Goal: Task Accomplishment & Management: Complete application form

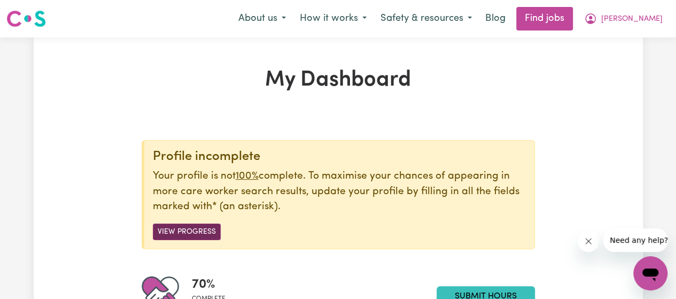
click at [179, 228] on button "View Progress" at bounding box center [187, 231] width 68 height 17
click at [200, 230] on button "View Progress" at bounding box center [187, 231] width 68 height 17
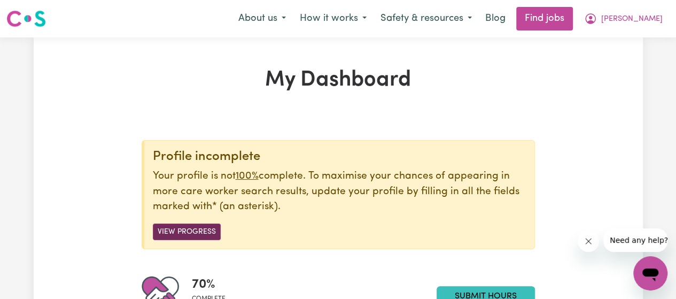
click at [200, 230] on button "View Progress" at bounding box center [187, 231] width 68 height 17
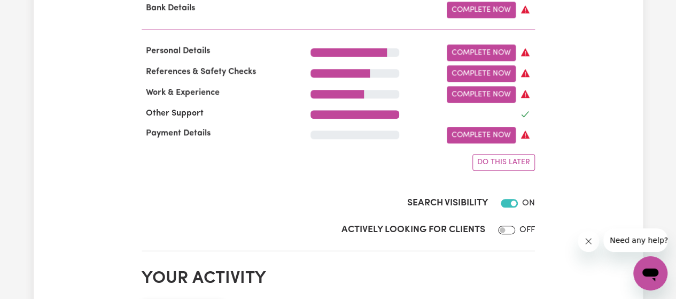
scroll to position [483, 0]
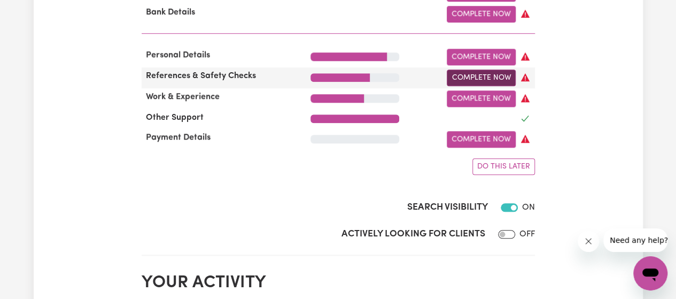
click at [481, 84] on link "Complete Now" at bounding box center [481, 78] width 69 height 17
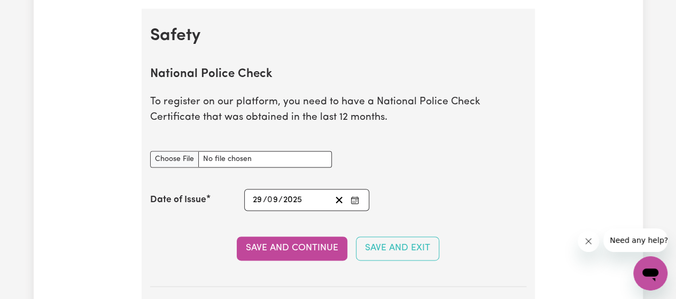
scroll to position [674, 0]
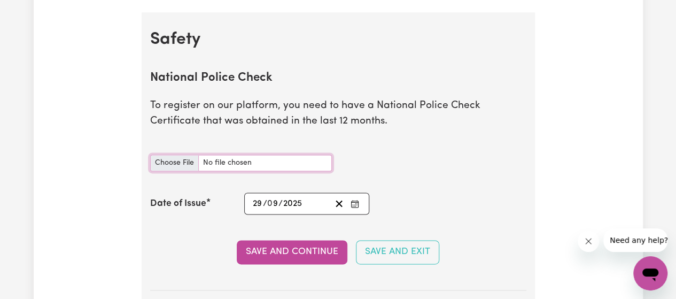
click at [234, 163] on input "National Police Check document" at bounding box center [241, 163] width 182 height 17
type input "C:\fakepath\certificate.pdf"
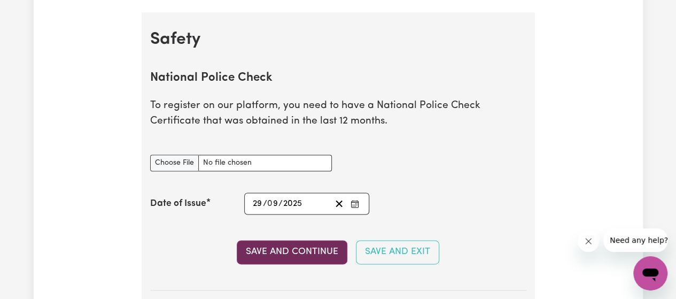
click at [288, 258] on button "Save and Continue" at bounding box center [292, 252] width 111 height 24
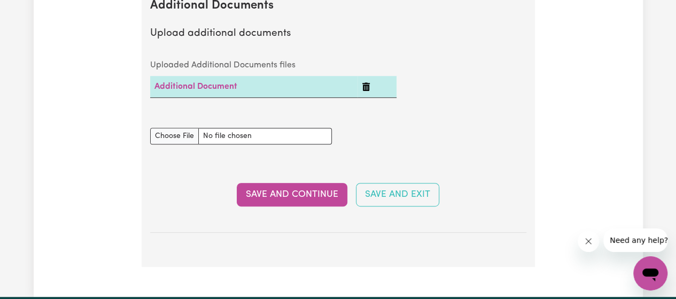
scroll to position [2262, 0]
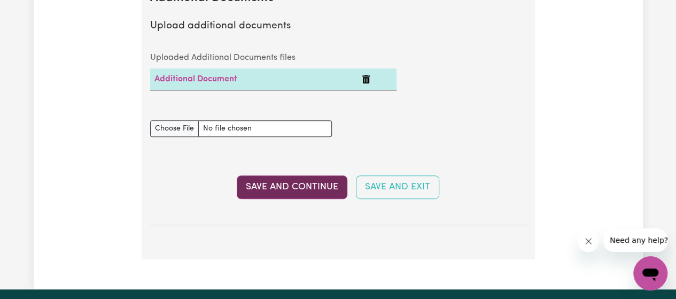
click at [307, 180] on button "Save and Continue" at bounding box center [292, 187] width 111 height 24
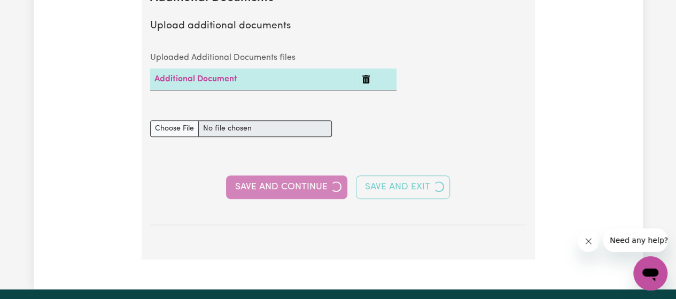
select select "Certificate III (Individual Support)"
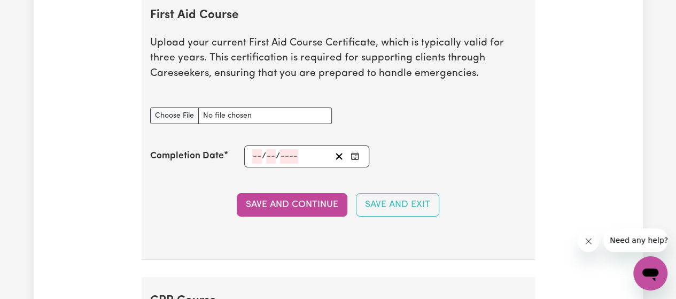
scroll to position [2005, 0]
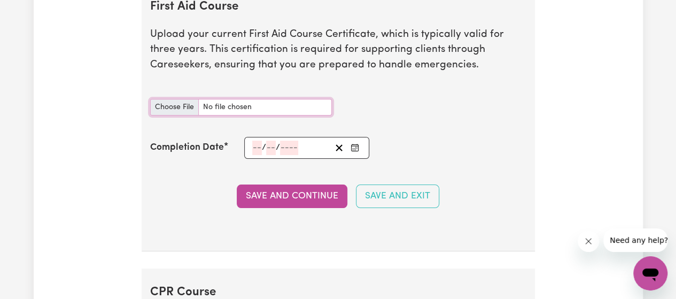
click at [222, 107] on input "First Aid Course document" at bounding box center [241, 107] width 182 height 17
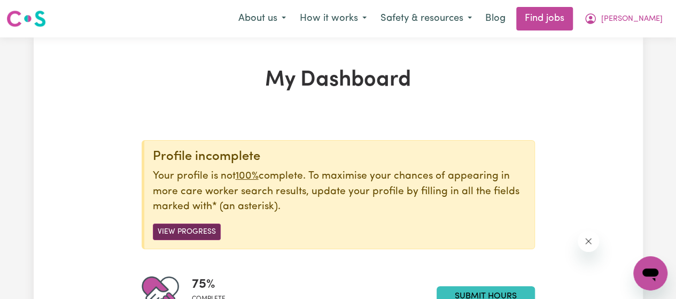
click at [196, 227] on button "View Progress" at bounding box center [187, 231] width 68 height 17
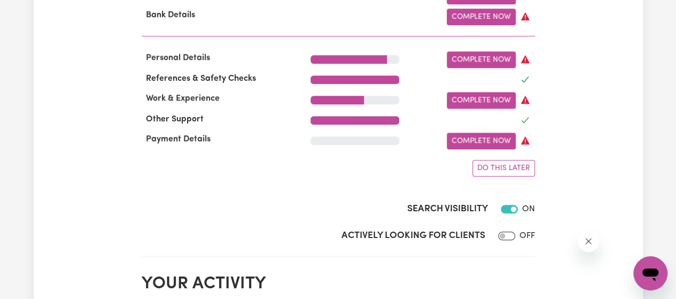
scroll to position [467, 0]
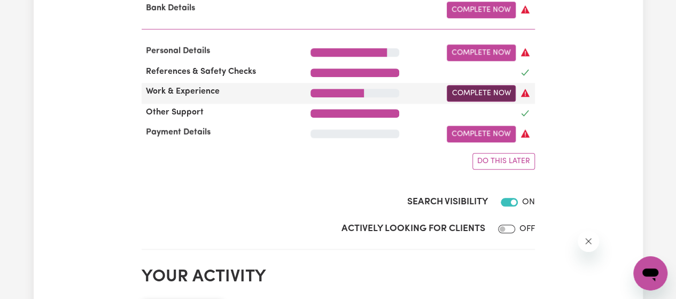
click at [478, 96] on link "Complete Now" at bounding box center [481, 93] width 69 height 17
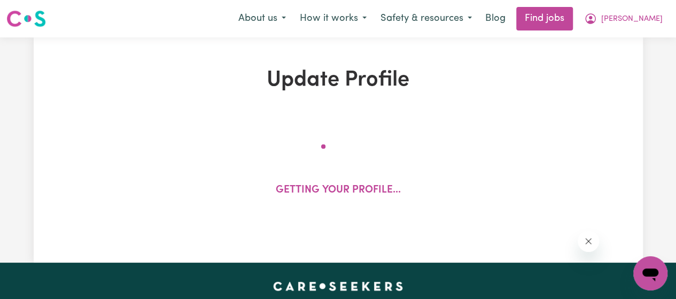
select select "Certificate III (Individual Support)"
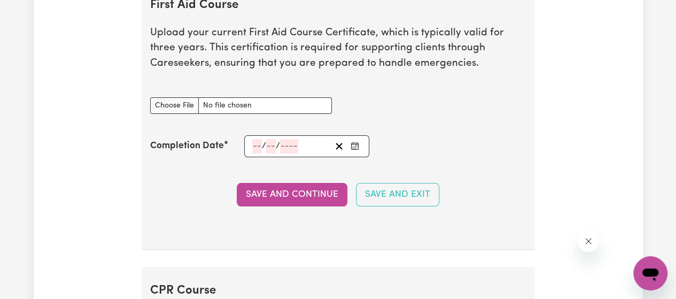
scroll to position [1987, 0]
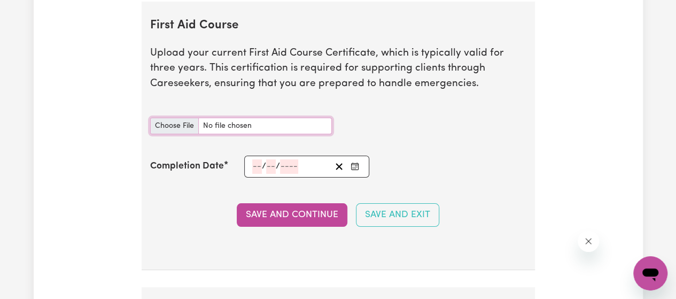
click at [245, 125] on input "First Aid Course document" at bounding box center [241, 126] width 182 height 17
type input "C:\fakepath\first aid cer.pdf"
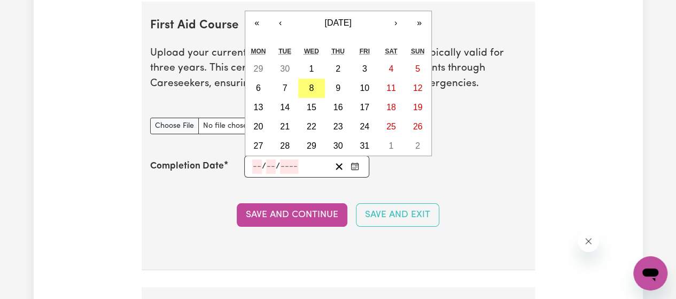
click at [258, 168] on input "number" at bounding box center [257, 166] width 10 height 14
click at [281, 25] on button "‹" at bounding box center [281, 23] width 24 height 24
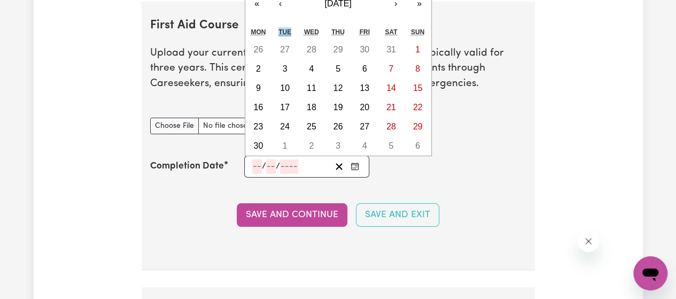
click at [281, 25] on div "« ‹ [DATE] › » Mon Tue Wed Thu Fri Sat Sun 26 27 28 29 30 31 1 2 3 4 5 6 7 8 9 …" at bounding box center [338, 73] width 187 height 165
click at [281, 11] on button "‹" at bounding box center [281, 4] width 24 height 24
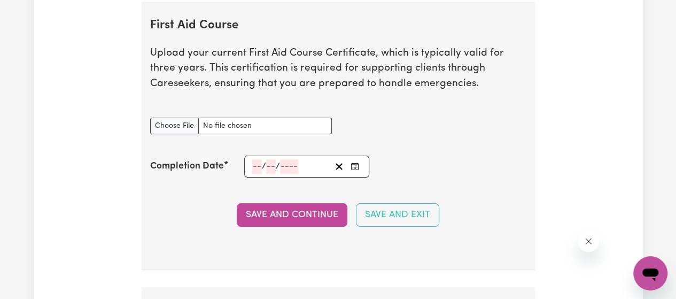
click at [281, 11] on section "First Aid Course Upload your current First Aid Course Certificate, which is typ…" at bounding box center [338, 136] width 393 height 269
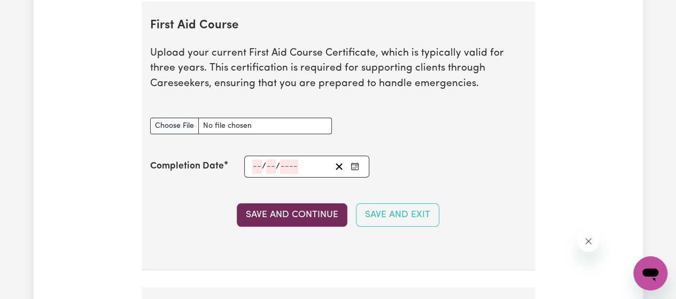
click at [296, 214] on button "Save and Continue" at bounding box center [292, 215] width 111 height 24
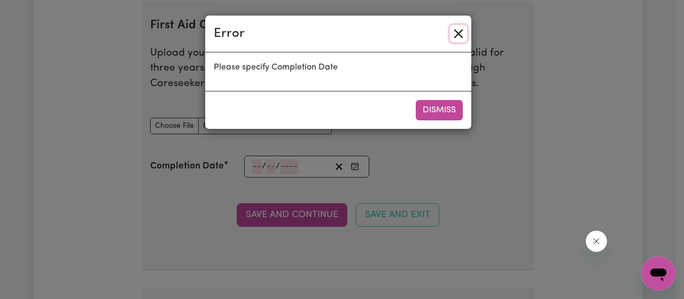
click at [452, 33] on button "Close" at bounding box center [458, 33] width 17 height 17
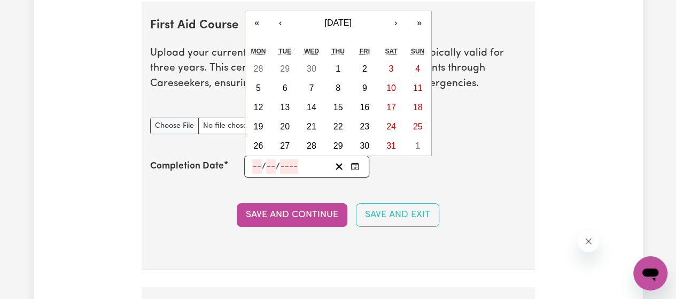
click at [253, 170] on input "number" at bounding box center [257, 166] width 10 height 14
click at [258, 25] on button "«" at bounding box center [257, 23] width 24 height 24
drag, startPoint x: 258, startPoint y: 25, endPoint x: 278, endPoint y: 28, distance: 20.5
click at [278, 28] on div "« ‹ [DATE] › »" at bounding box center [338, 23] width 186 height 24
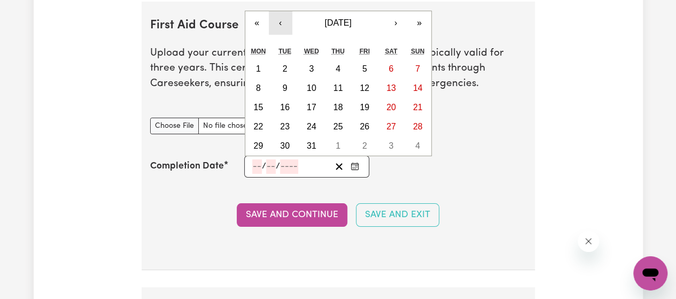
click at [278, 28] on button "‹" at bounding box center [281, 23] width 24 height 24
click at [259, 27] on button "«" at bounding box center [257, 23] width 24 height 24
click at [392, 27] on button "›" at bounding box center [396, 23] width 24 height 24
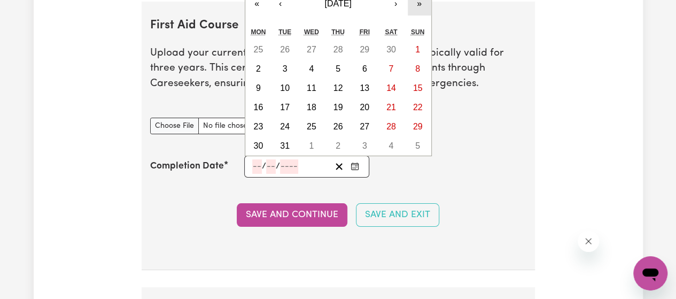
click at [418, 11] on button "»" at bounding box center [420, 4] width 24 height 24
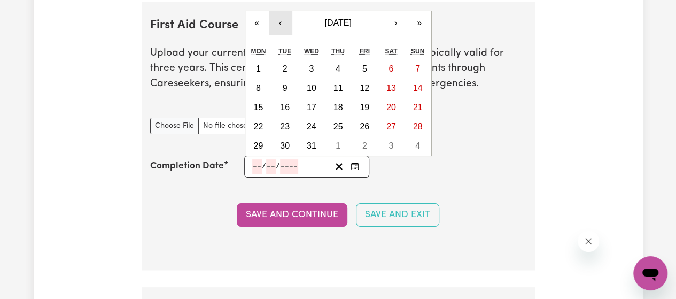
click at [281, 23] on button "‹" at bounding box center [281, 23] width 24 height 24
click at [341, 88] on button "6" at bounding box center [338, 88] width 27 height 19
type input "[DATE]"
type input "6"
type input "4"
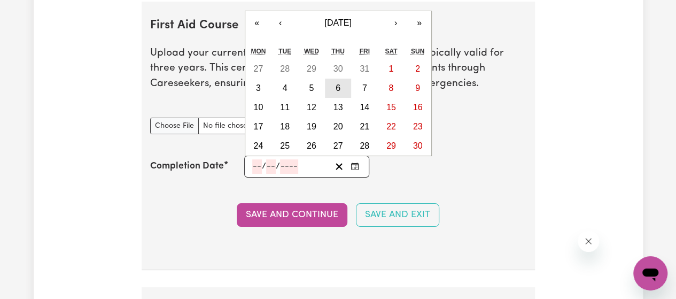
type input "2023"
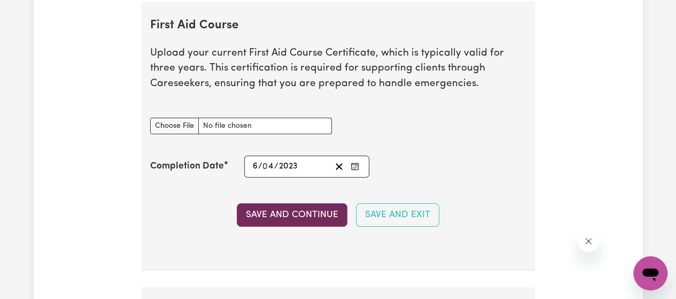
click at [295, 215] on button "Save and Continue" at bounding box center [292, 215] width 111 height 24
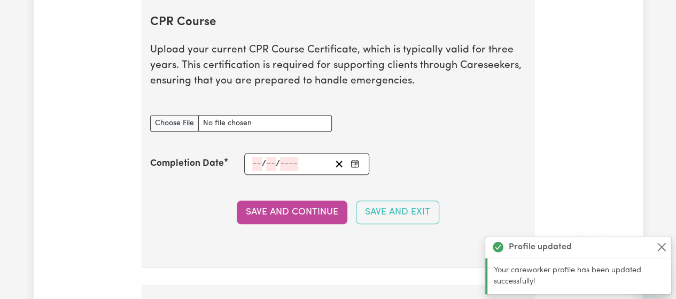
click at [297, 125] on section "CPR Course Upload your current CPR Course Certificate, which is typically valid…" at bounding box center [338, 132] width 393 height 269
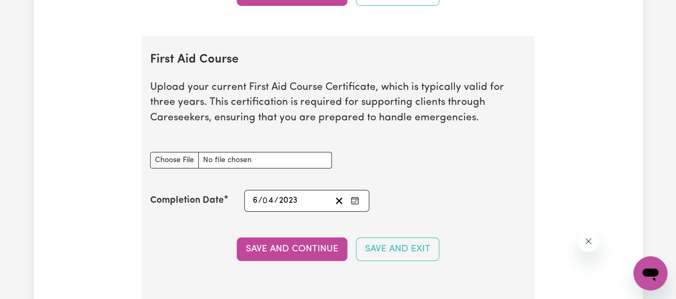
scroll to position [1944, 0]
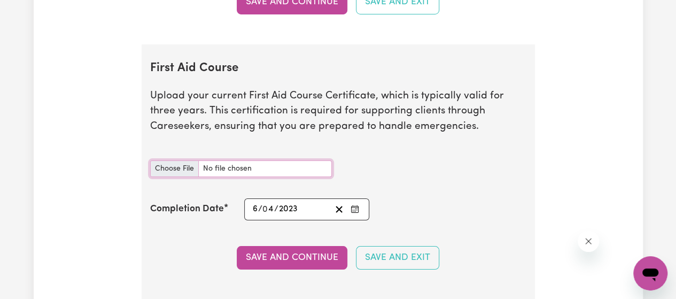
click at [311, 166] on input "First Aid Course document" at bounding box center [241, 168] width 182 height 17
type input "C:\fakepath\first aid cer.pdf"
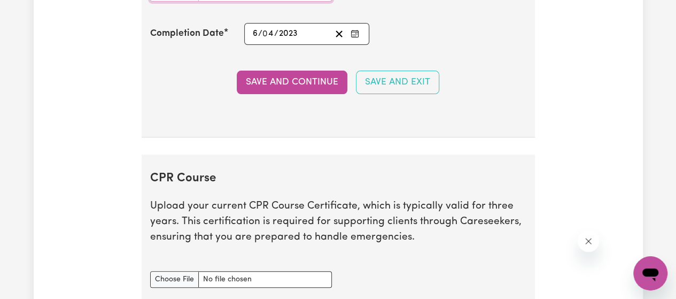
scroll to position [2123, 0]
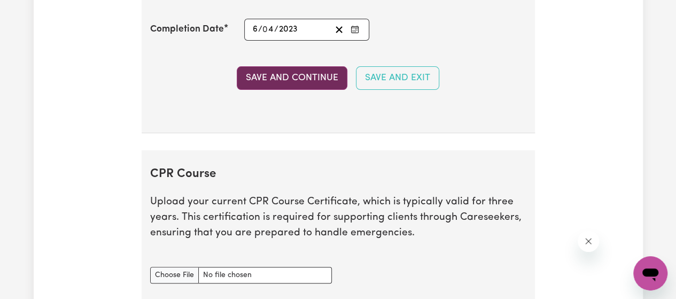
click at [310, 68] on button "Save and Continue" at bounding box center [292, 78] width 111 height 24
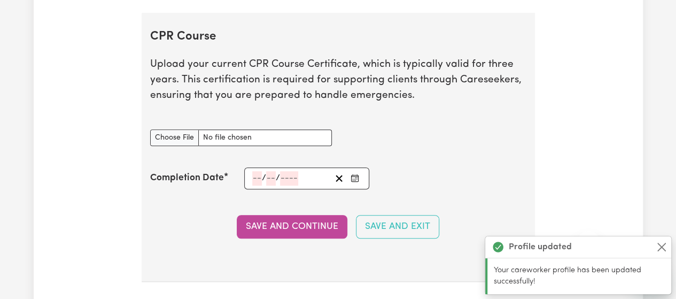
scroll to position [2334, 0]
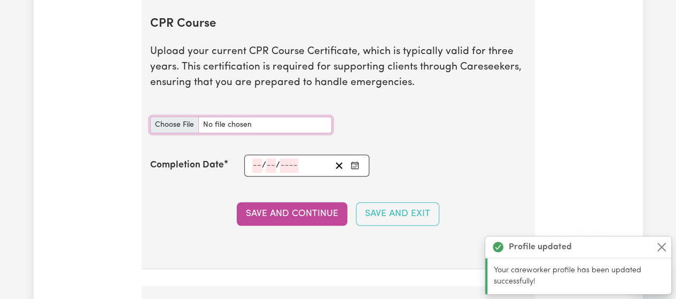
click at [222, 130] on input "CPR Course document" at bounding box center [241, 125] width 182 height 17
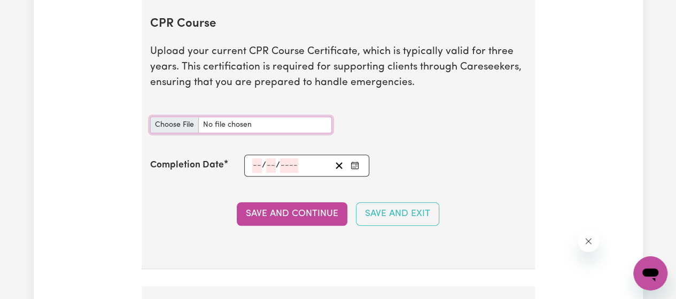
type input "C:\fakepath\CPR cer.pdf"
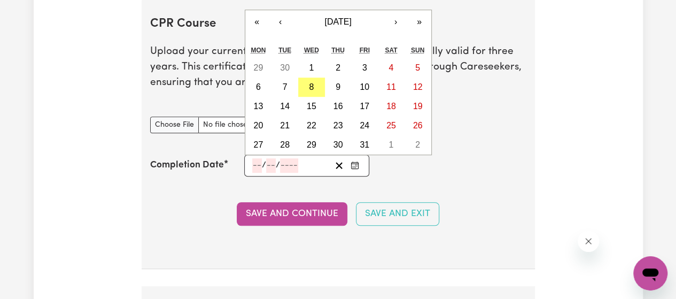
click at [253, 163] on input "number" at bounding box center [257, 165] width 10 height 14
click at [278, 22] on button "‹" at bounding box center [281, 22] width 24 height 24
click at [392, 129] on abbr "26" at bounding box center [392, 125] width 10 height 9
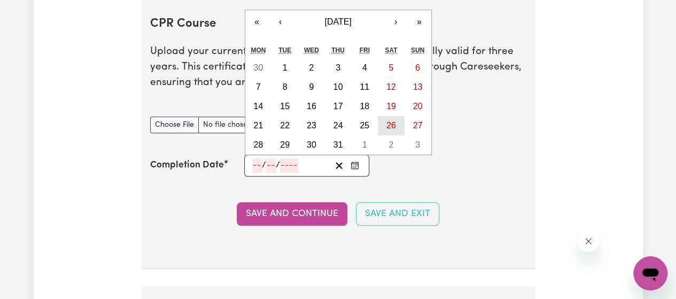
type input "[DATE]"
type input "26"
type input "7"
type input "2025"
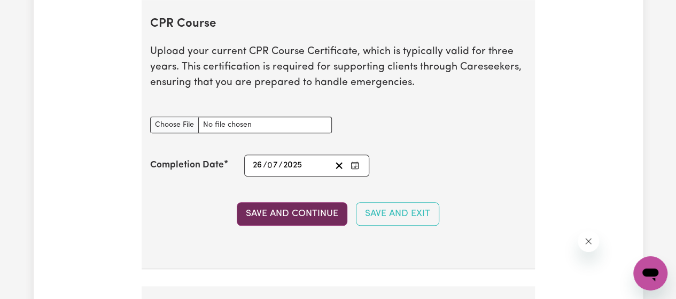
click at [302, 214] on button "Save and Continue" at bounding box center [292, 214] width 111 height 24
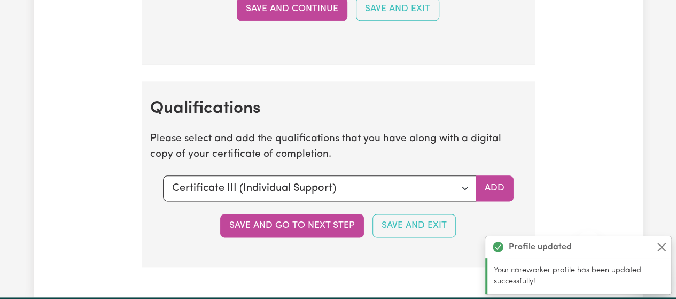
scroll to position [2622, 0]
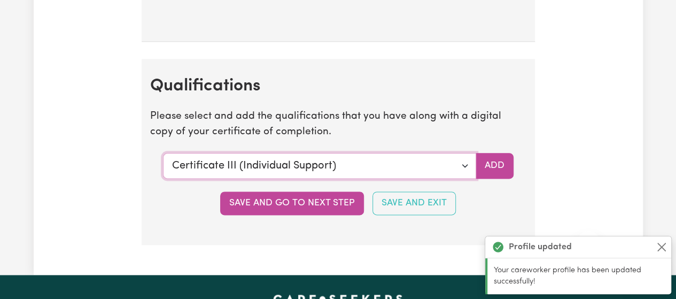
click at [344, 158] on select "Select a qualification to add... Certificate III (Individual Support) Certifica…" at bounding box center [319, 166] width 313 height 26
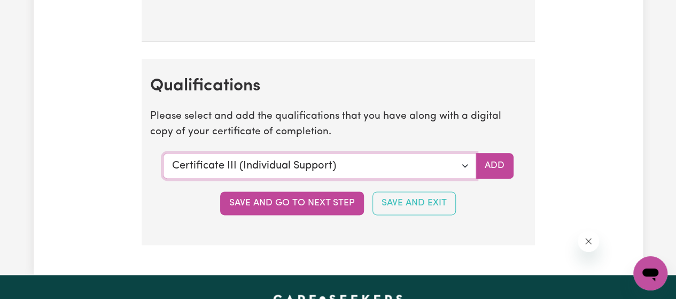
click at [344, 158] on select "Select a qualification to add... Certificate III (Individual Support) Certifica…" at bounding box center [319, 166] width 313 height 26
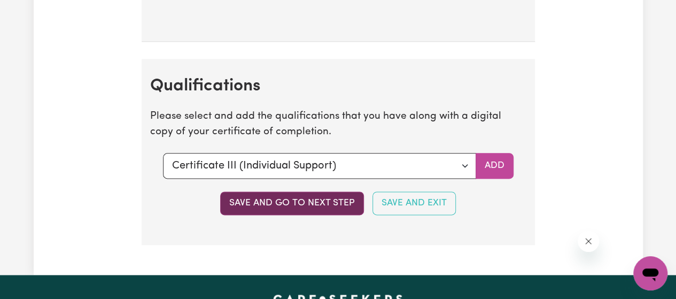
click at [328, 198] on button "Save and go to next step" at bounding box center [292, 203] width 144 height 24
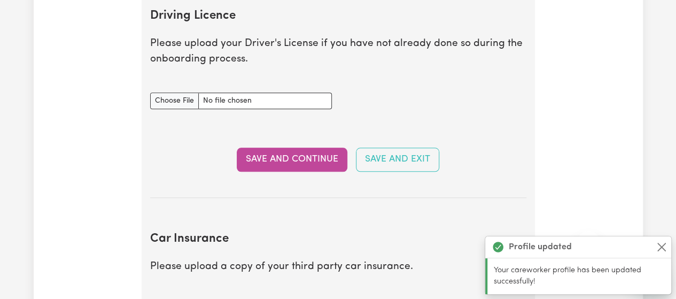
scroll to position [526, 0]
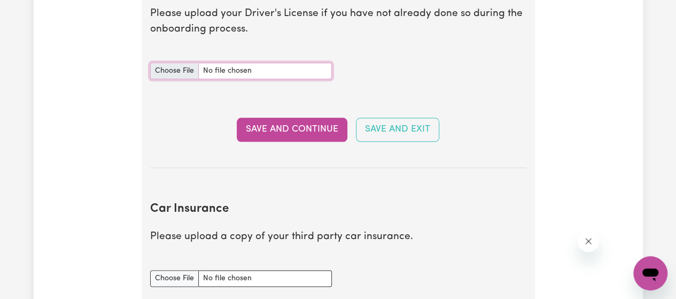
click at [259, 70] on input "Driving Licence document" at bounding box center [241, 71] width 182 height 17
type input "C:\fakepath\[PERSON_NAME] license.jpg"
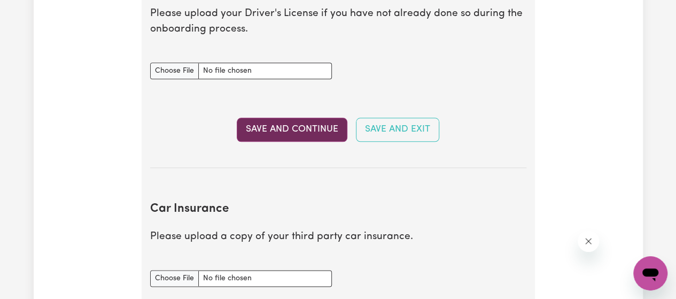
click at [306, 128] on button "Save and Continue" at bounding box center [292, 130] width 111 height 24
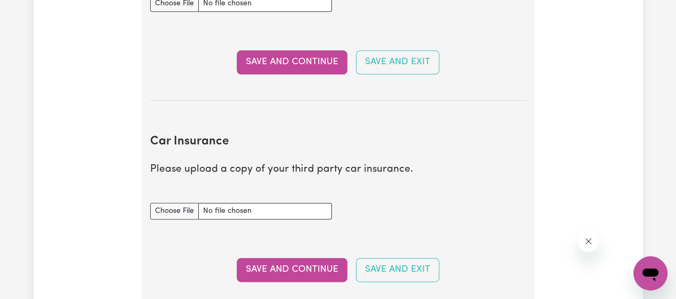
scroll to position [733, 0]
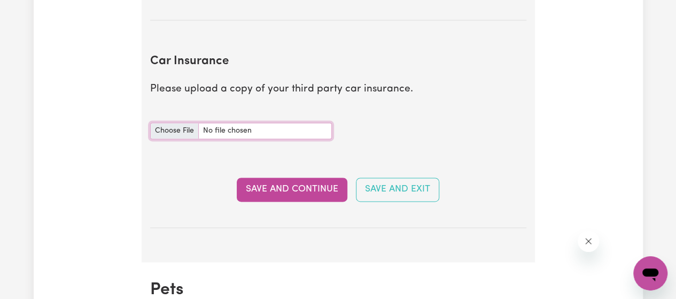
click at [207, 127] on input "Car Insurance document" at bounding box center [241, 130] width 182 height 17
click at [229, 126] on input "Car Insurance document" at bounding box center [241, 130] width 182 height 17
type input "C:\fakepath\Car insurance.png"
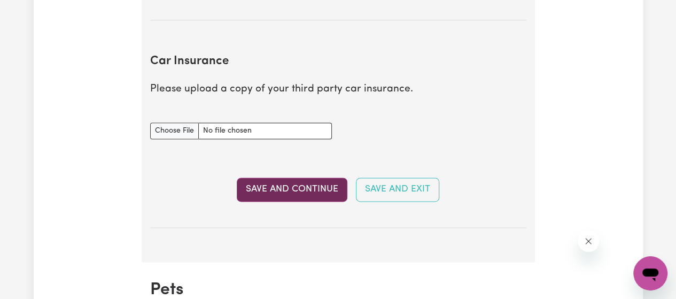
click at [276, 191] on button "Save and Continue" at bounding box center [292, 189] width 111 height 24
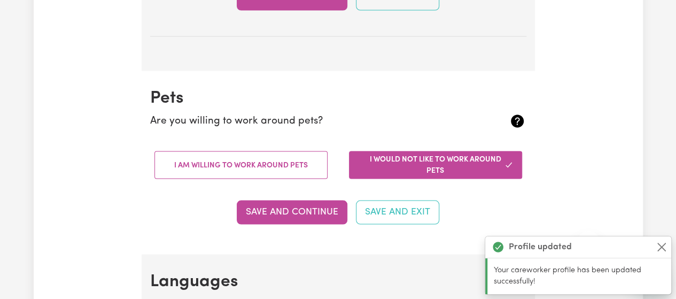
scroll to position [993, 0]
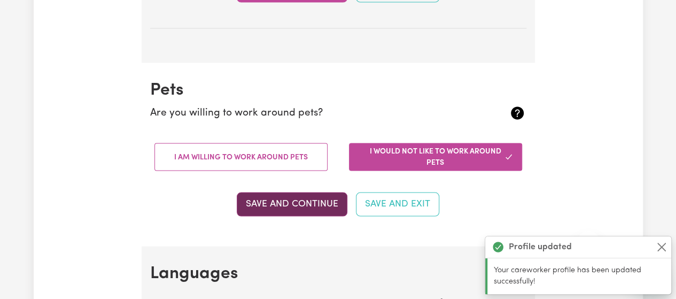
click at [282, 207] on button "Save and Continue" at bounding box center [292, 204] width 111 height 24
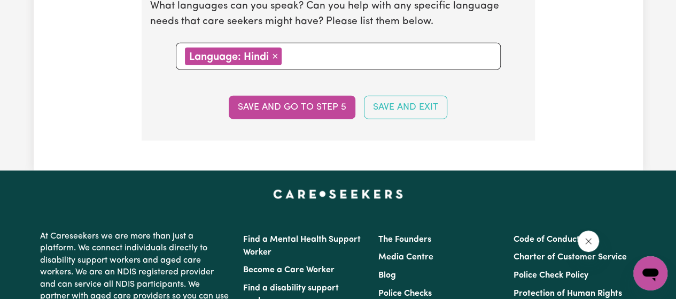
scroll to position [1288, 0]
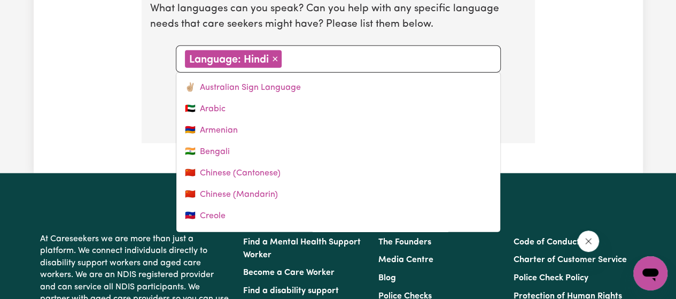
click at [377, 53] on input "text" at bounding box center [388, 58] width 207 height 16
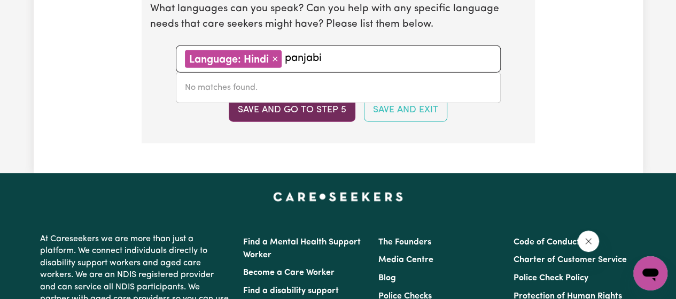
type input "panjabi"
click at [312, 111] on button "Save and go to step 5" at bounding box center [292, 110] width 127 height 24
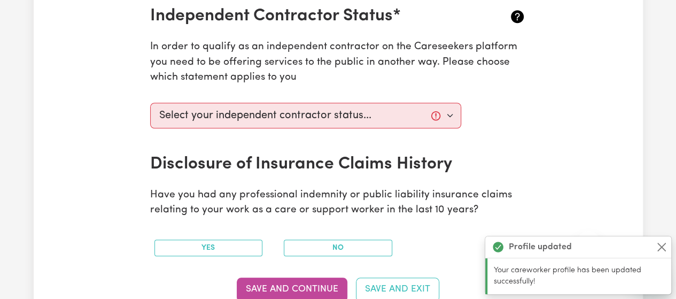
scroll to position [426, 0]
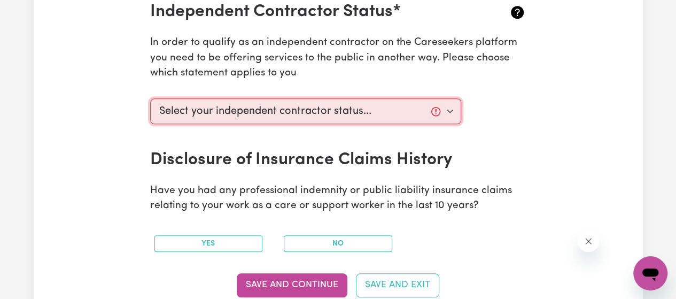
click at [372, 113] on select "Select your independent contractor status... I am providing services through an…" at bounding box center [306, 111] width 312 height 26
click at [150, 98] on select "Select your independent contractor status... I am providing services through an…" at bounding box center [306, 111] width 312 height 26
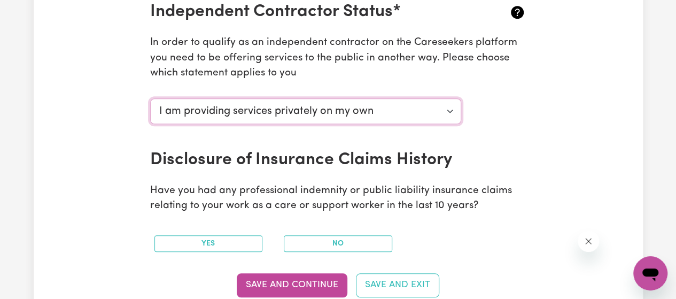
click at [406, 110] on select "Select your independent contractor status... I am providing services through an…" at bounding box center [306, 111] width 312 height 26
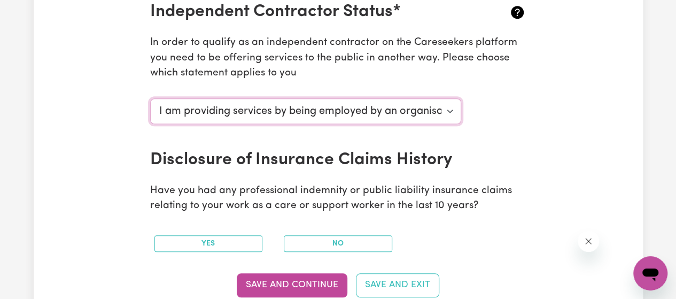
click at [150, 98] on select "Select your independent contractor status... I am providing services through an…" at bounding box center [306, 111] width 312 height 26
click at [412, 118] on select "Select your independent contractor status... I am providing services through an…" at bounding box center [306, 111] width 312 height 26
select select "I am providing services privately on my own"
click at [150, 98] on select "Select your independent contractor status... I am providing services through an…" at bounding box center [306, 111] width 312 height 26
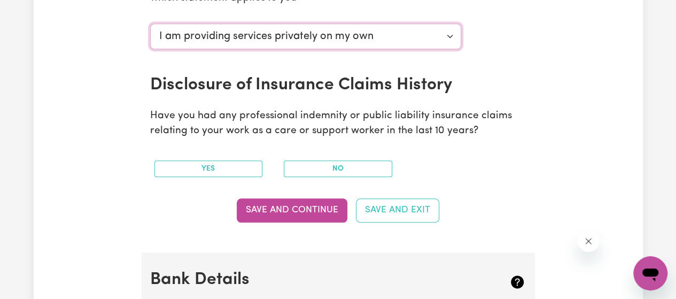
scroll to position [530, 0]
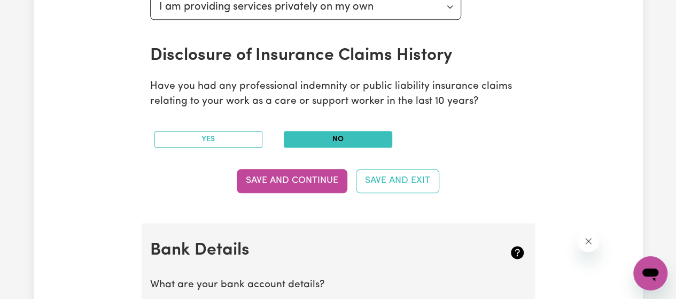
click at [349, 138] on button "No" at bounding box center [338, 139] width 109 height 17
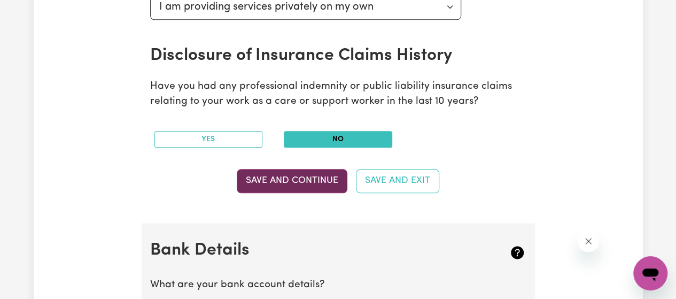
click at [303, 183] on button "Save and Continue" at bounding box center [292, 181] width 111 height 24
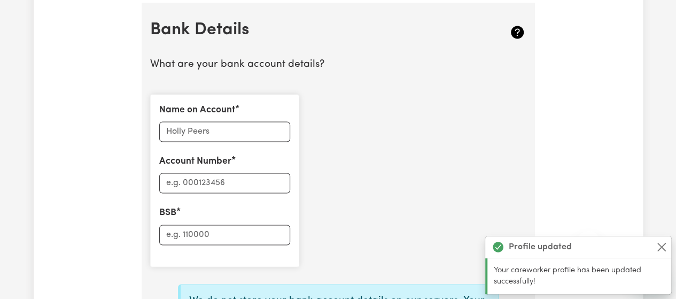
scroll to position [752, 0]
click at [233, 130] on input "Name on Account" at bounding box center [224, 130] width 131 height 20
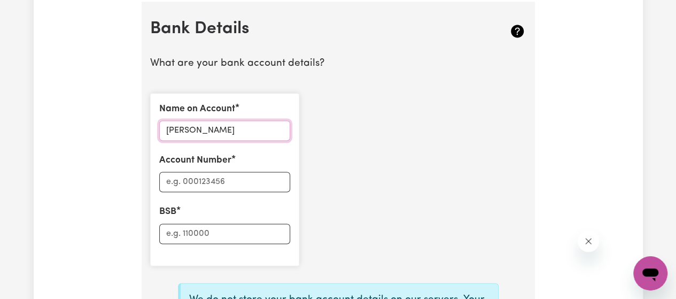
type input "[PERSON_NAME]"
click at [234, 181] on input "Account Number" at bounding box center [224, 182] width 131 height 20
type input "169610330"
click at [226, 228] on input "BSB" at bounding box center [224, 233] width 131 height 20
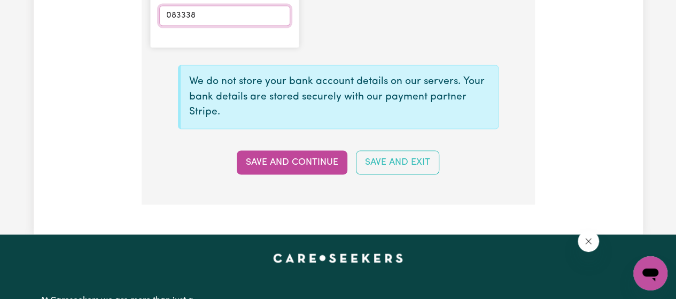
scroll to position [972, 0]
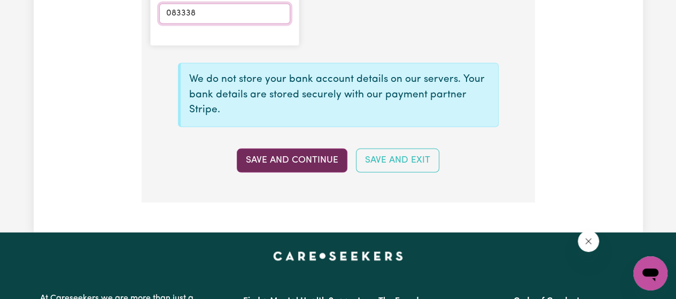
type input "083338"
click at [317, 168] on button "Save and Continue" at bounding box center [292, 160] width 111 height 24
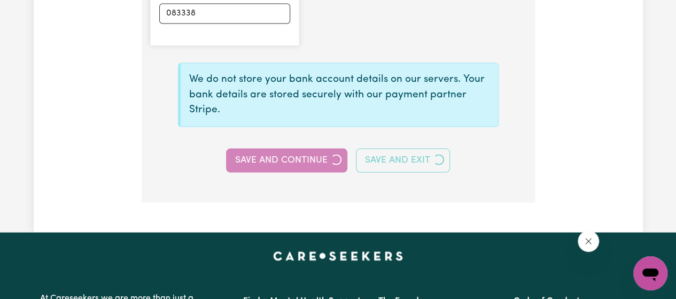
type input "****0330"
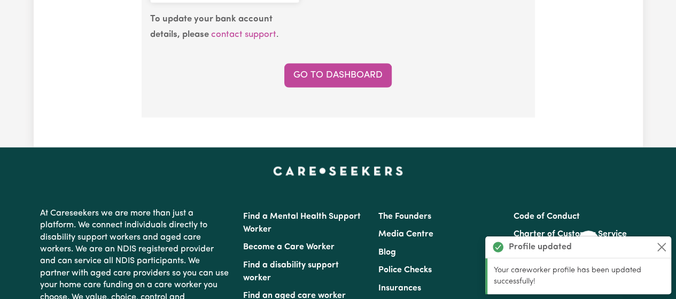
scroll to position [870, 0]
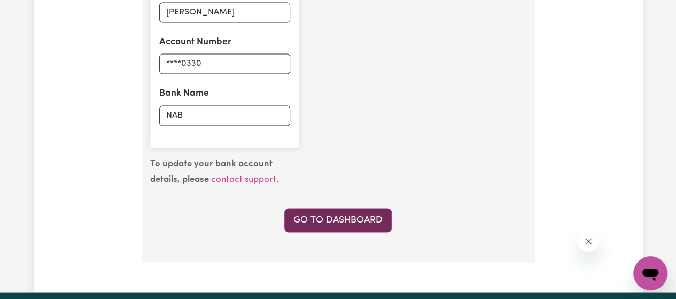
click at [348, 214] on link "Go to Dashboard" at bounding box center [337, 220] width 107 height 24
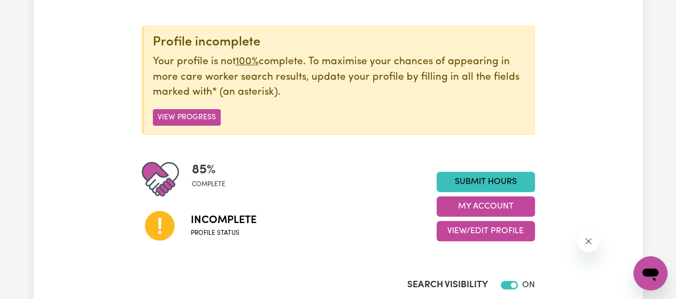
scroll to position [289, 0]
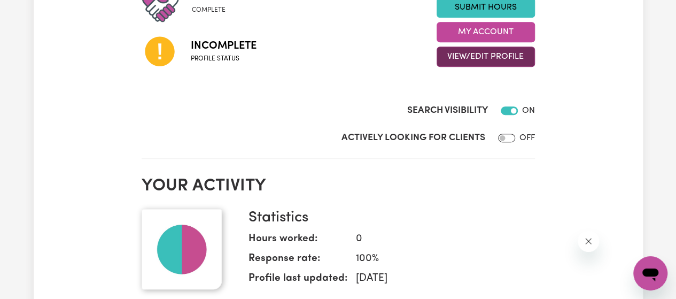
click at [491, 52] on button "View/Edit Profile" at bounding box center [486, 57] width 98 height 20
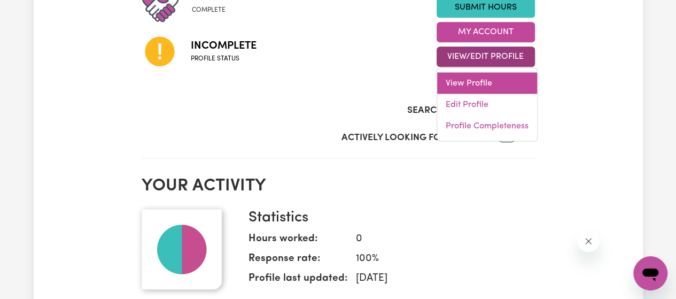
click at [484, 75] on link "View Profile" at bounding box center [487, 83] width 100 height 21
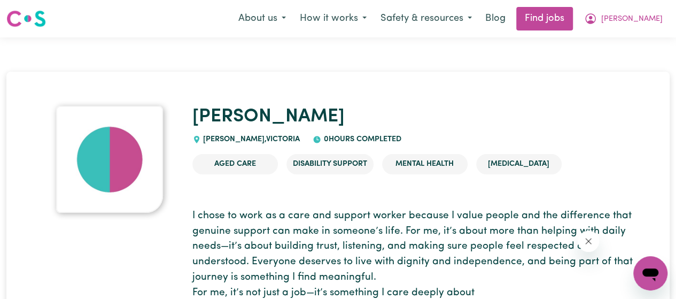
click at [101, 156] on img at bounding box center [109, 159] width 107 height 107
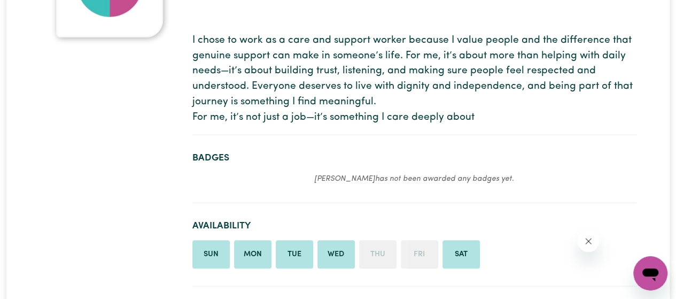
scroll to position [386, 0]
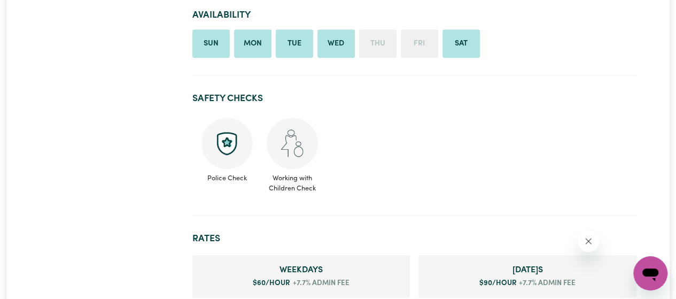
click at [227, 137] on img at bounding box center [227, 143] width 51 height 51
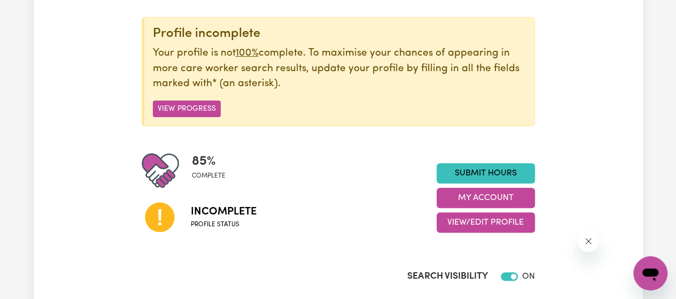
scroll to position [115, 0]
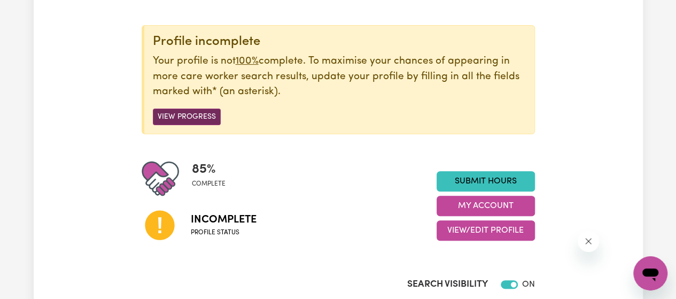
click at [181, 117] on button "View Progress" at bounding box center [187, 117] width 68 height 17
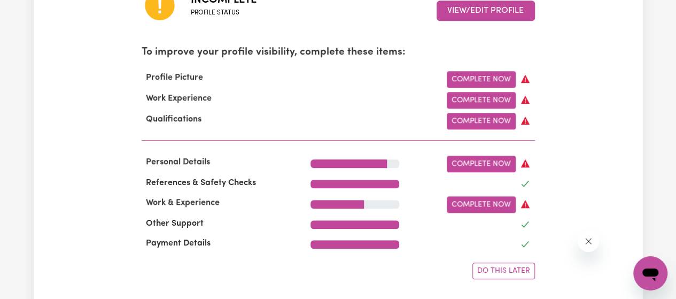
scroll to position [337, 0]
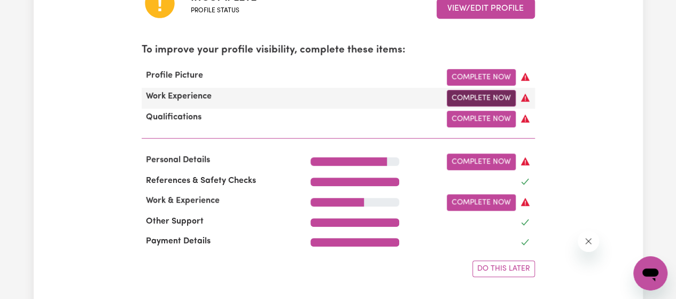
click at [500, 95] on link "Complete Now" at bounding box center [481, 98] width 69 height 17
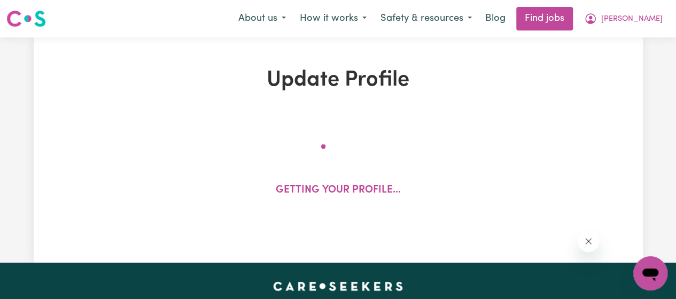
select select "Certificate III (Individual Support)"
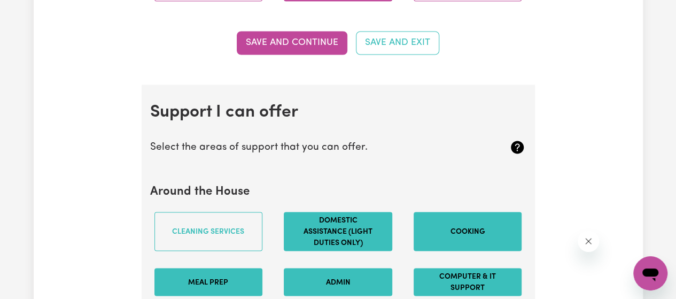
scroll to position [947, 0]
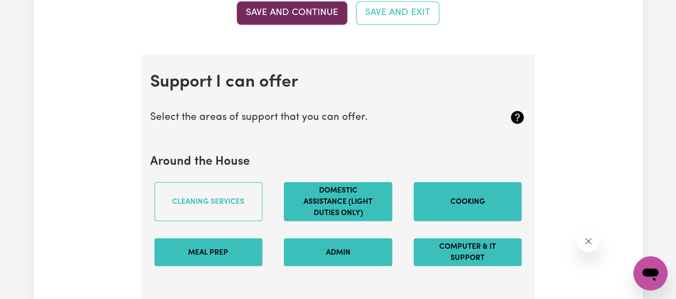
click at [328, 14] on button "Save and Continue" at bounding box center [292, 13] width 111 height 24
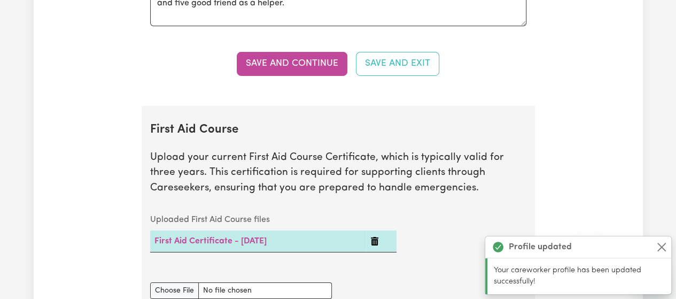
scroll to position [1870, 0]
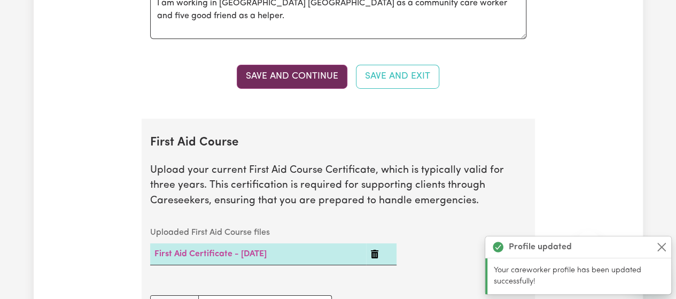
click at [314, 74] on button "Save and Continue" at bounding box center [292, 77] width 111 height 24
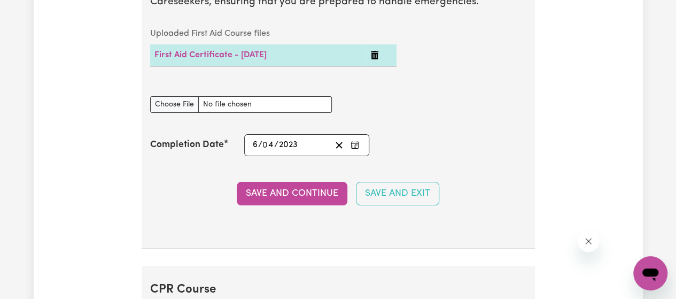
scroll to position [2051, 0]
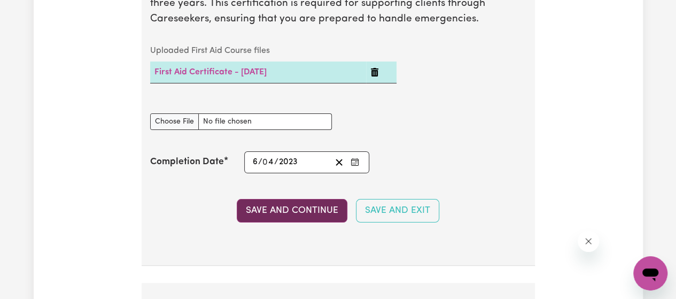
click at [268, 221] on button "Save and Continue" at bounding box center [292, 211] width 111 height 24
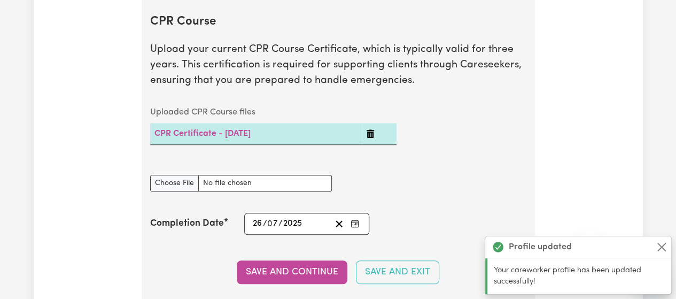
scroll to position [2337, 0]
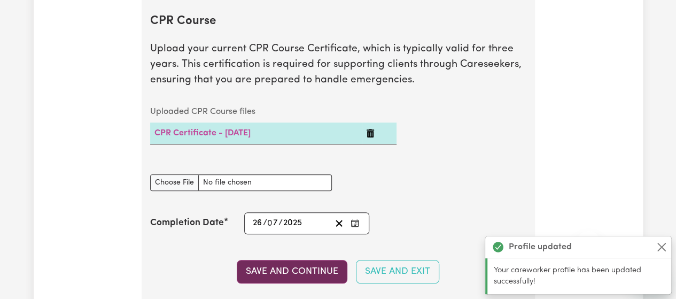
click at [278, 271] on button "Save and Continue" at bounding box center [292, 272] width 111 height 24
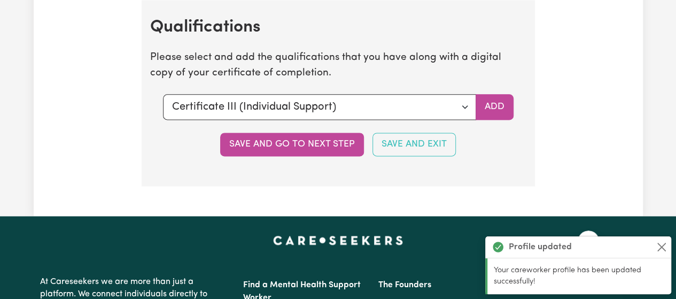
scroll to position [2682, 0]
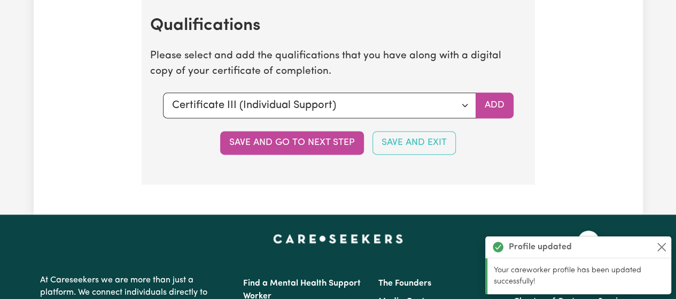
click at [331, 156] on section "Qualifications Please select and add the qualifications that you have along wit…" at bounding box center [338, 91] width 393 height 186
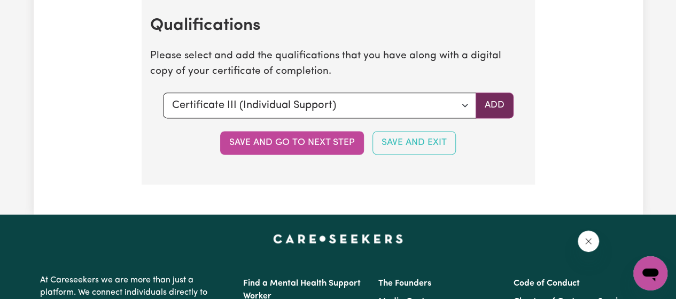
click at [489, 110] on button "Add" at bounding box center [495, 105] width 38 height 26
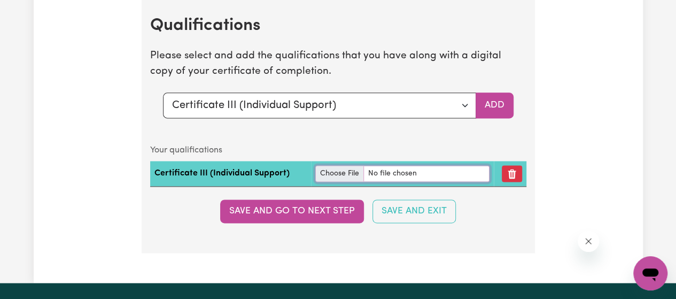
click at [396, 173] on input "file" at bounding box center [402, 173] width 174 height 17
click at [416, 173] on input "file" at bounding box center [402, 173] width 174 height 17
type input "C:\fakepath\Cer III in aged care.pdf"
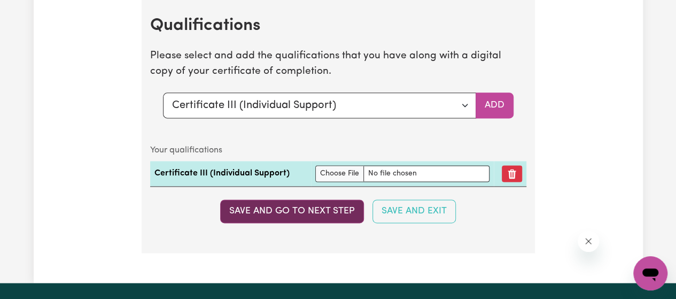
click at [291, 221] on button "Save and go to next step" at bounding box center [292, 211] width 144 height 24
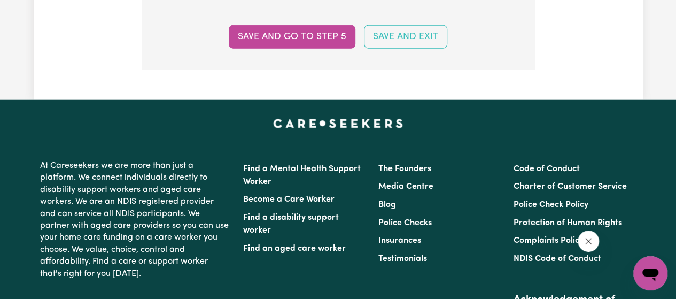
scroll to position [0, 0]
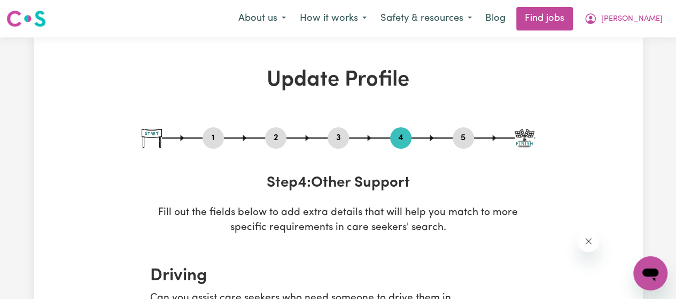
click at [30, 16] on img at bounding box center [26, 18] width 40 height 19
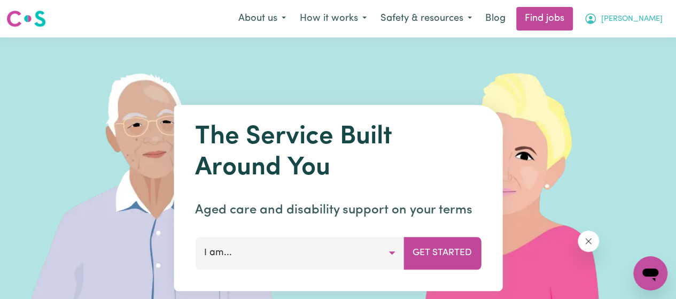
click at [658, 21] on span "[PERSON_NAME]" at bounding box center [631, 19] width 61 height 12
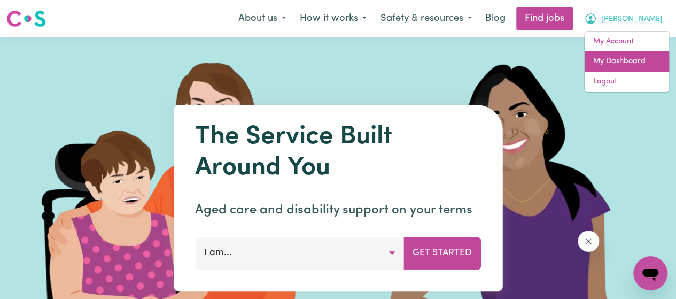
click at [649, 57] on link "My Dashboard" at bounding box center [627, 61] width 84 height 20
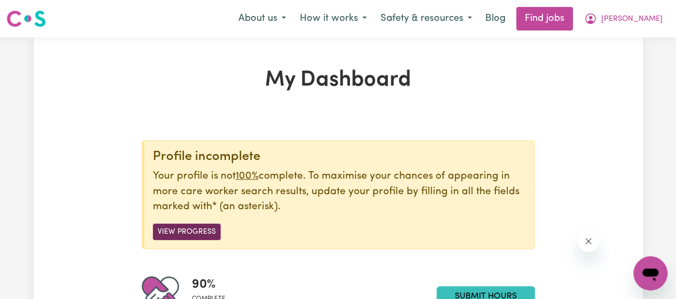
click at [196, 225] on button "View Progress" at bounding box center [187, 231] width 68 height 17
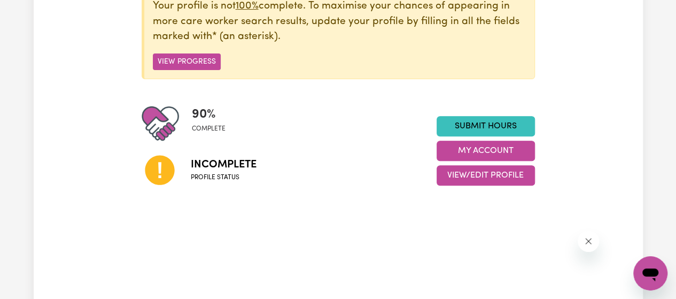
scroll to position [196, 0]
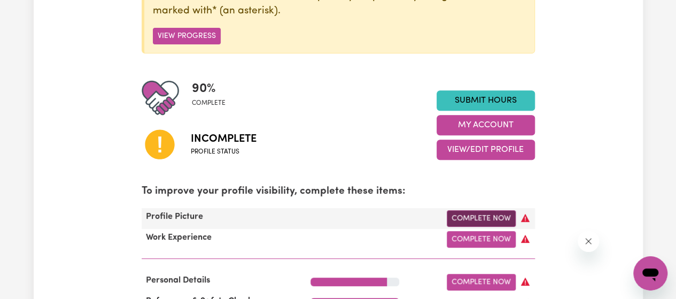
click at [475, 222] on link "Complete Now" at bounding box center [481, 218] width 69 height 17
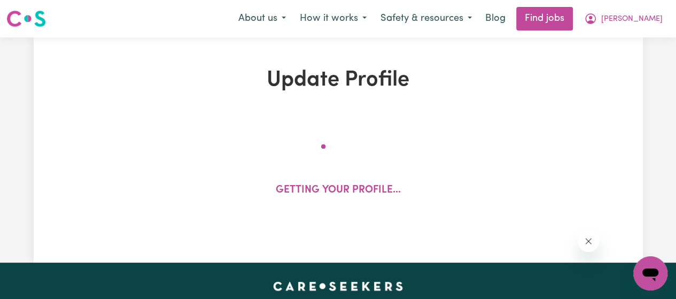
select select "[DEMOGRAPHIC_DATA]"
select select "[DEMOGRAPHIC_DATA] Citizen"
select select "Studying a healthcare related degree or qualification"
select select "60"
select select "90"
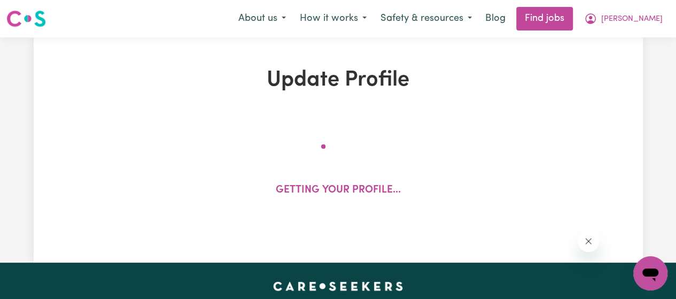
select select "100"
select select "135"
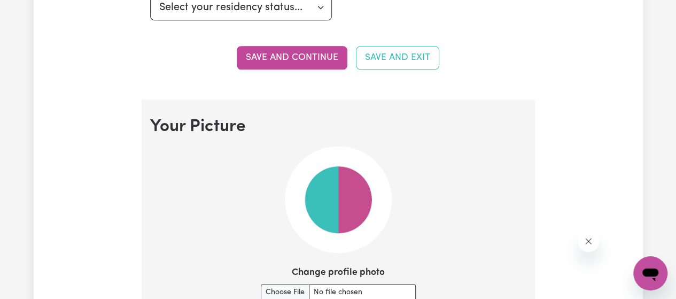
scroll to position [750, 0]
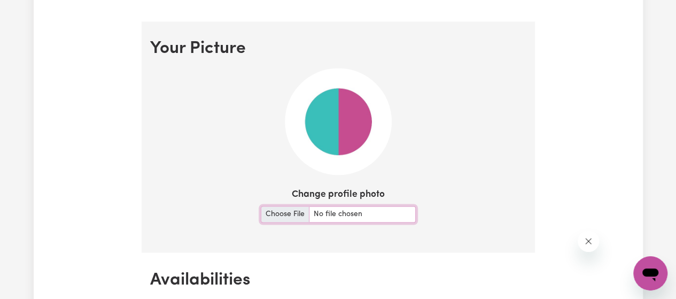
click at [325, 212] on input "Change profile photo" at bounding box center [338, 214] width 155 height 17
click at [339, 220] on input "Change profile photo" at bounding box center [338, 214] width 155 height 17
type input "C:\fakepath\profile.jpg"
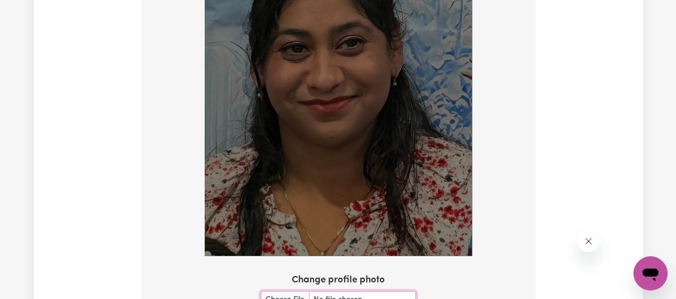
scroll to position [936, 0]
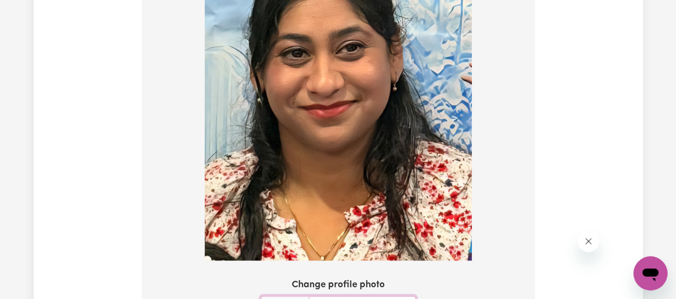
click at [392, 123] on img at bounding box center [338, 68] width 267 height 383
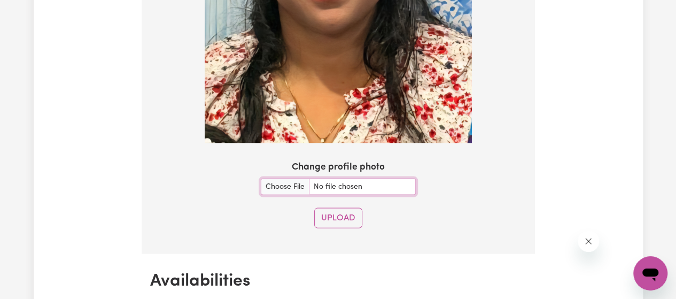
scroll to position [1077, 0]
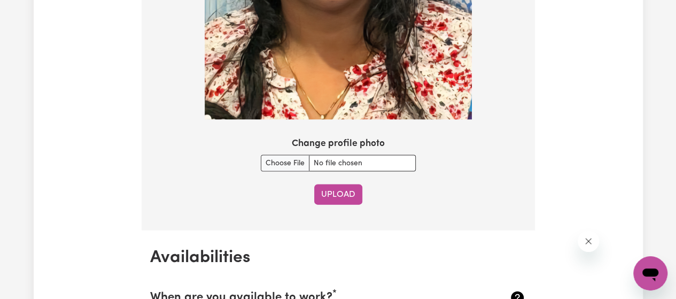
click at [344, 187] on button "Upload" at bounding box center [338, 194] width 48 height 20
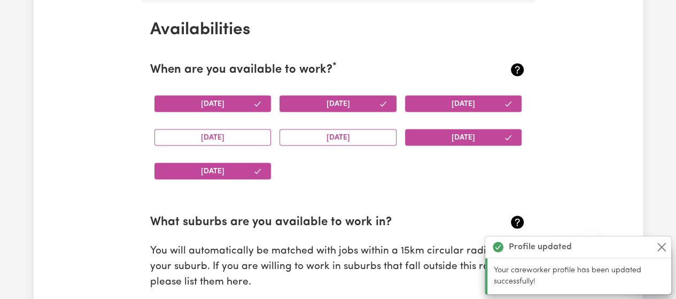
scroll to position [1001, 0]
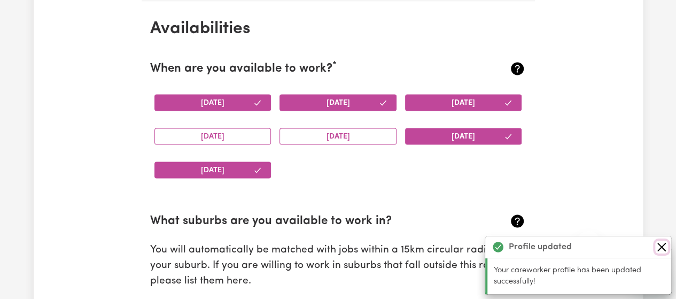
click at [664, 244] on button "Close" at bounding box center [661, 247] width 13 height 13
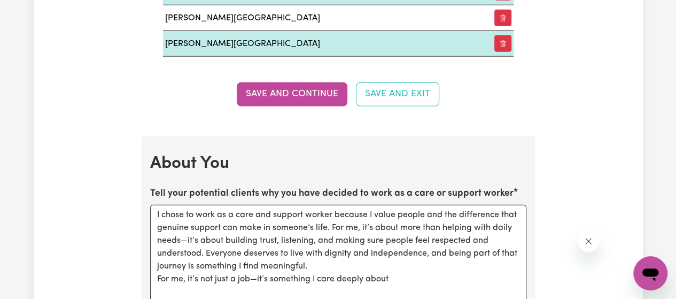
scroll to position [1409, 0]
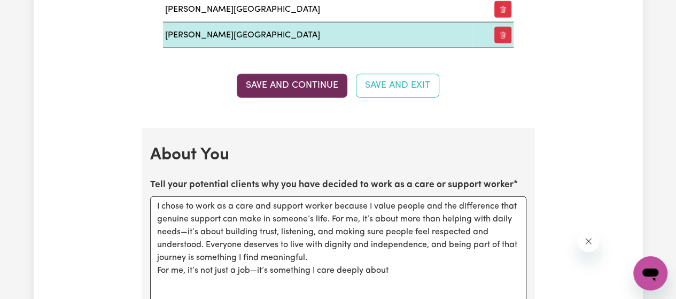
click at [312, 83] on button "Save and Continue" at bounding box center [292, 86] width 111 height 24
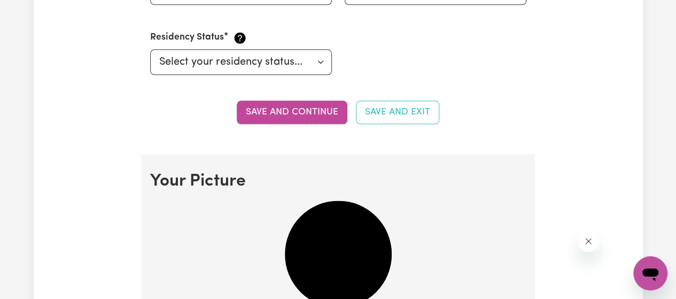
scroll to position [0, 0]
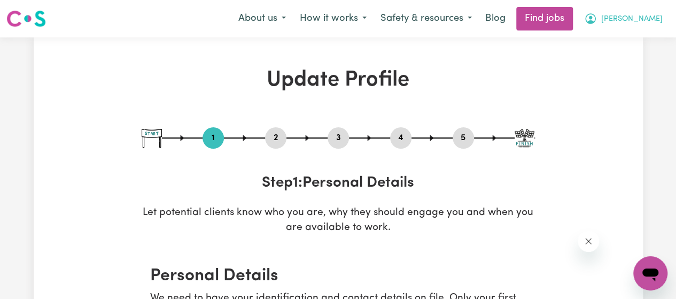
click at [663, 20] on button "[PERSON_NAME]" at bounding box center [623, 18] width 92 height 22
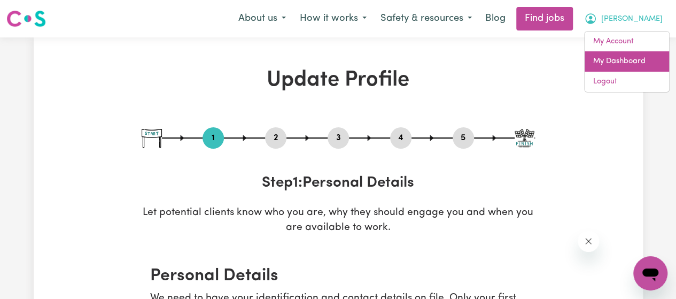
click at [628, 58] on link "My Dashboard" at bounding box center [627, 61] width 84 height 20
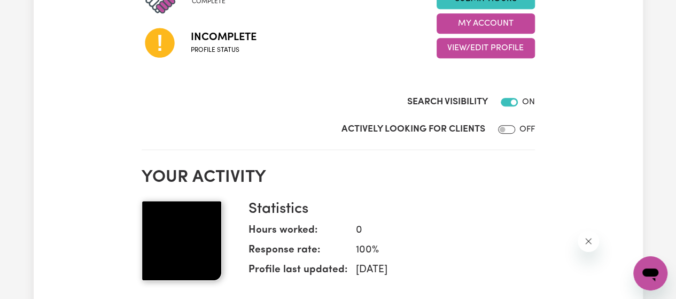
scroll to position [296, 0]
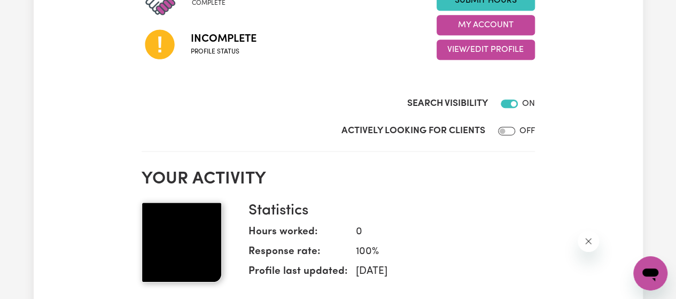
click at [180, 236] on img at bounding box center [182, 242] width 80 height 80
click at [490, 22] on button "My Account" at bounding box center [486, 25] width 98 height 20
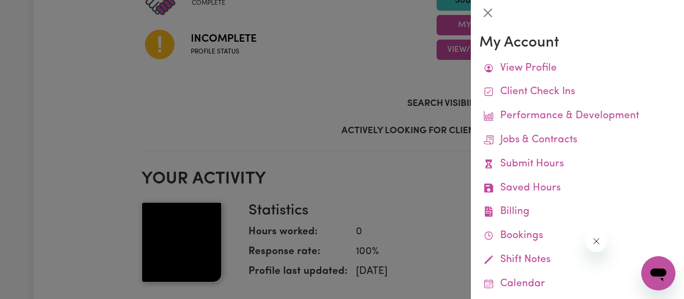
click at [354, 98] on div at bounding box center [342, 149] width 684 height 299
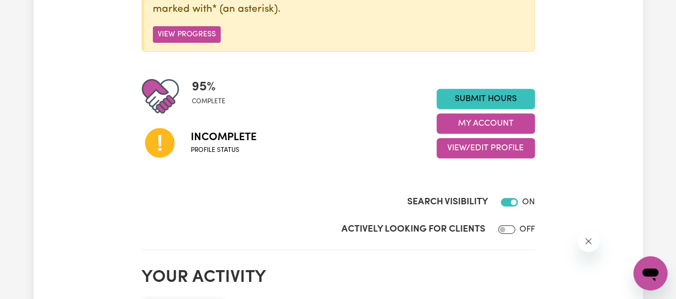
scroll to position [195, 0]
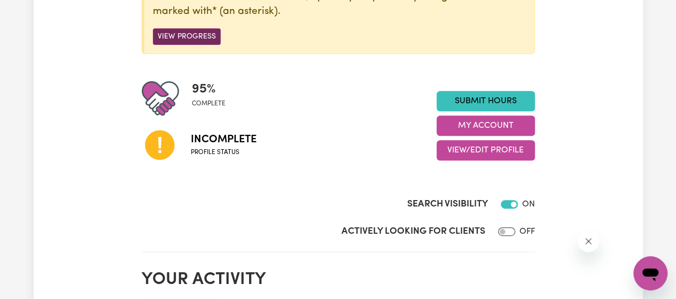
click at [184, 38] on button "View Progress" at bounding box center [187, 36] width 68 height 17
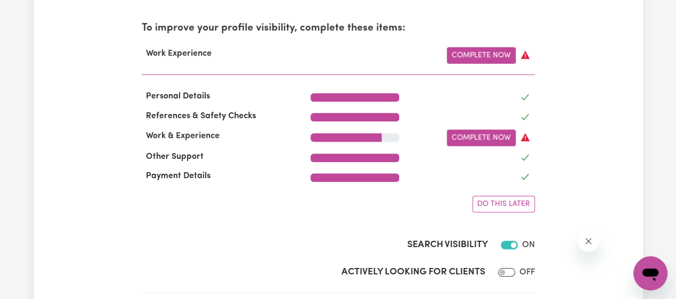
scroll to position [370, 0]
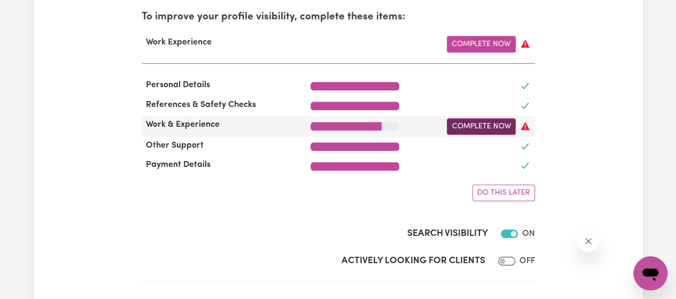
click at [479, 125] on link "Complete Now" at bounding box center [481, 126] width 69 height 17
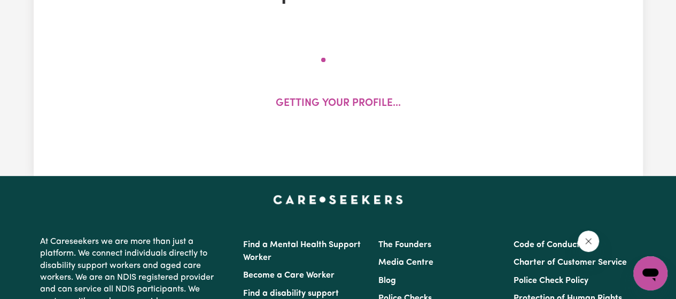
scroll to position [3, 0]
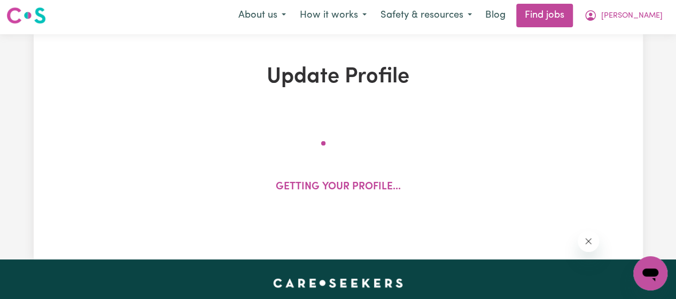
select select "Certificate III (Individual Support)"
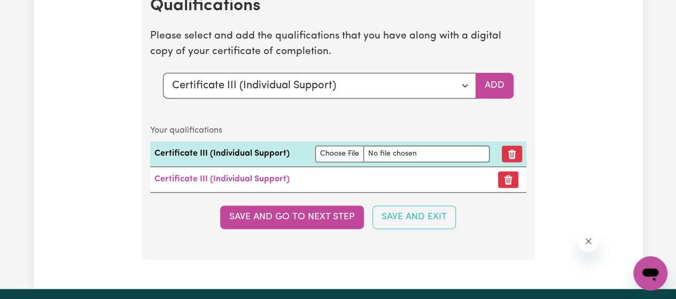
scroll to position [2746, 0]
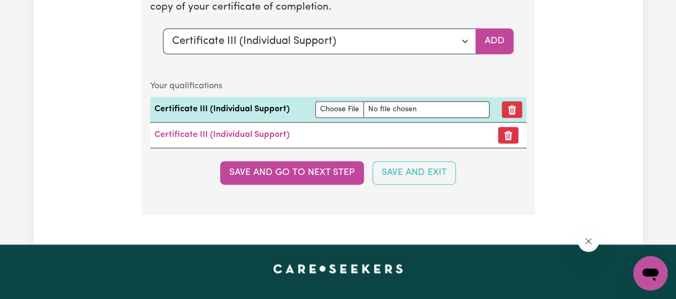
click at [316, 160] on section "Qualifications Please select and add the qualifications that you have along wit…" at bounding box center [338, 74] width 393 height 280
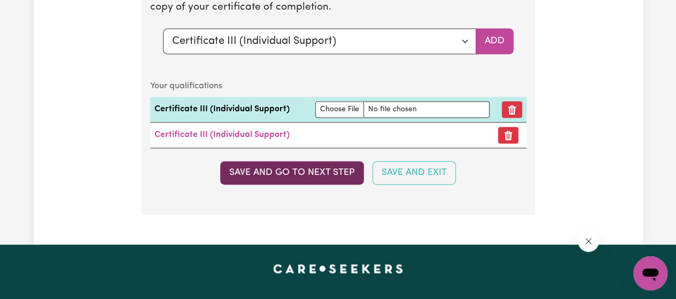
click at [316, 170] on button "Save and go to next step" at bounding box center [292, 173] width 144 height 24
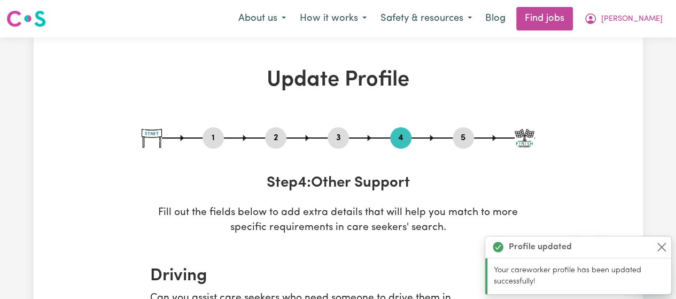
scroll to position [597, 0]
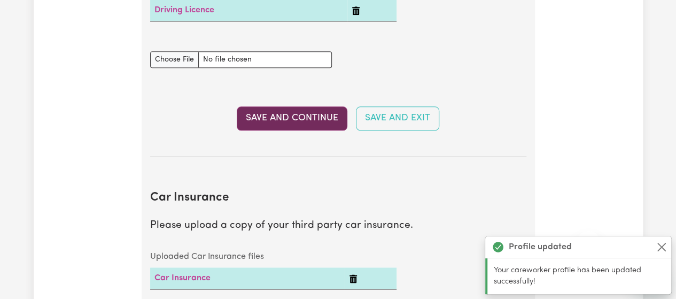
click at [269, 117] on button "Save and Continue" at bounding box center [292, 118] width 111 height 24
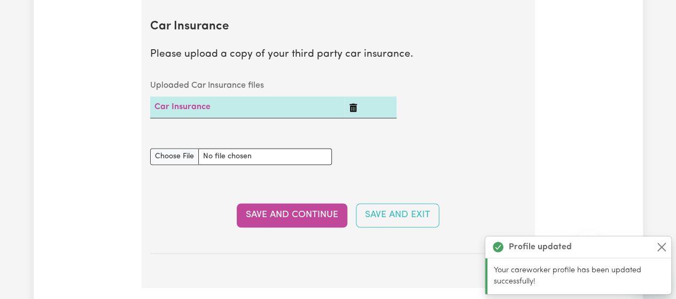
scroll to position [769, 0]
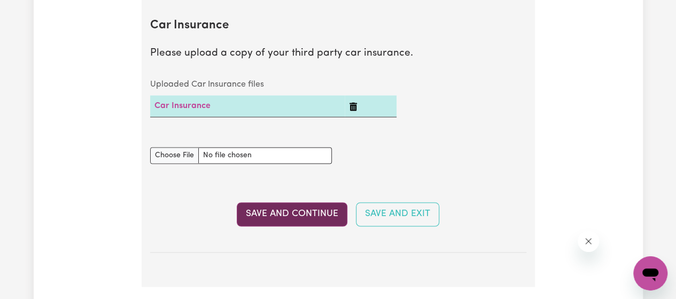
click at [263, 208] on button "Save and Continue" at bounding box center [292, 214] width 111 height 24
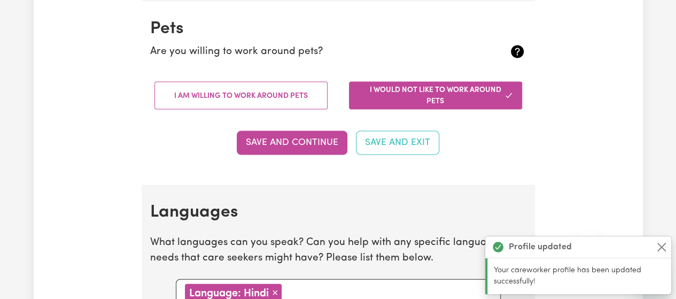
scroll to position [1054, 0]
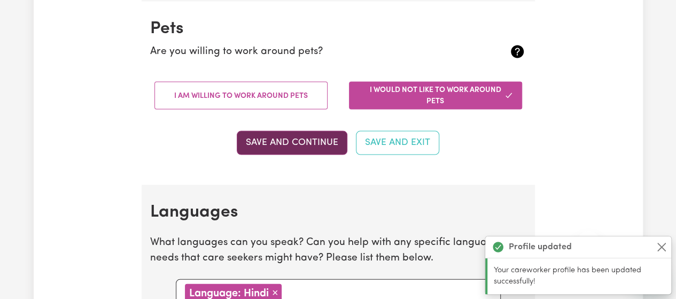
click at [256, 144] on button "Save and Continue" at bounding box center [292, 143] width 111 height 24
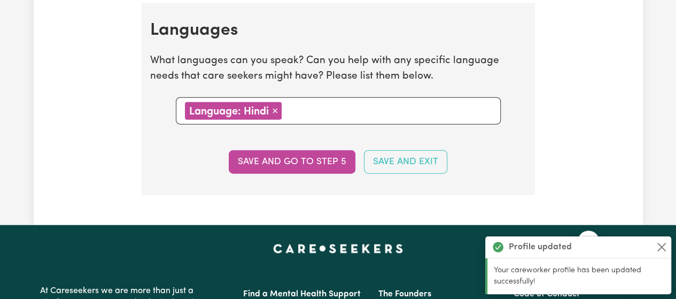
scroll to position [1237, 0]
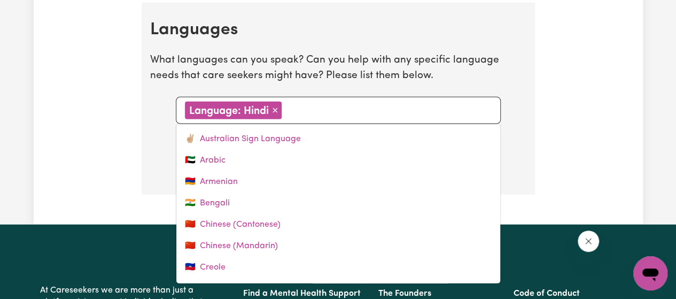
click at [326, 111] on input "text" at bounding box center [388, 110] width 207 height 16
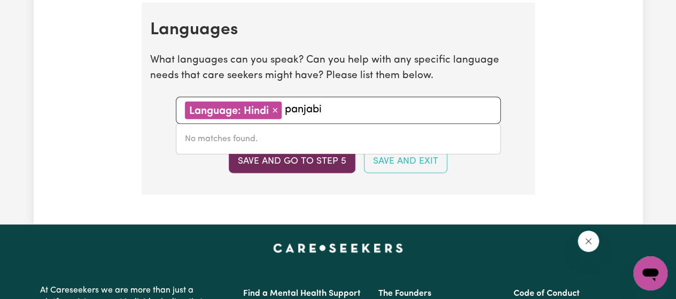
type input "panjabi"
click at [293, 158] on button "Save and go to step 5" at bounding box center [292, 162] width 127 height 24
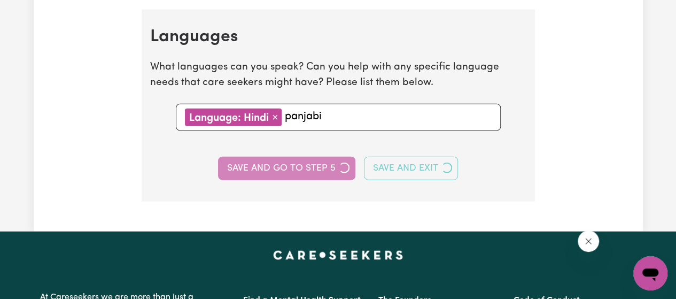
select select "I am providing services privately on my own"
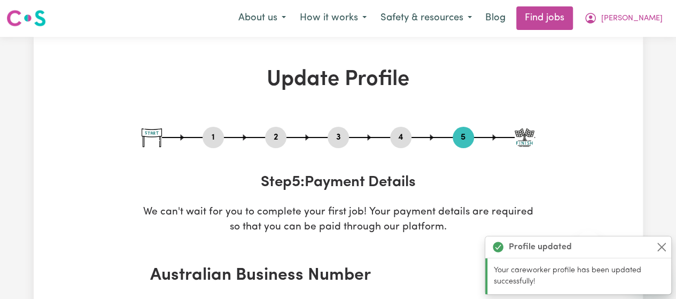
scroll to position [0, 0]
click at [651, 14] on span "[PERSON_NAME]" at bounding box center [631, 19] width 61 height 12
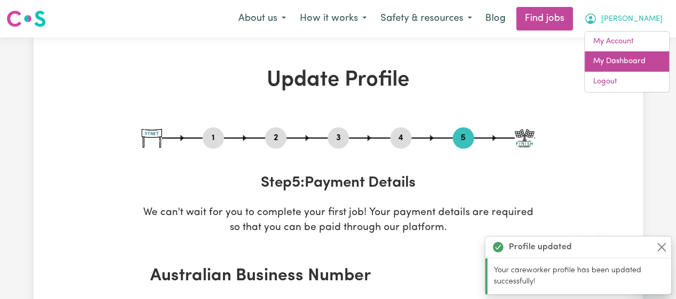
click at [626, 59] on link "My Dashboard" at bounding box center [627, 61] width 84 height 20
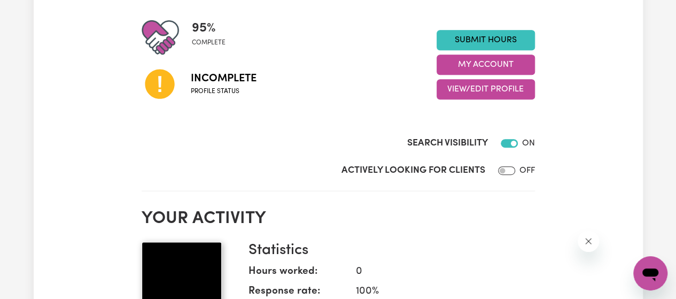
scroll to position [258, 0]
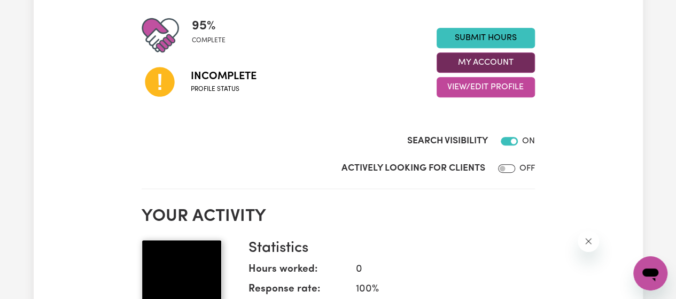
click at [465, 59] on button "My Account" at bounding box center [486, 62] width 98 height 20
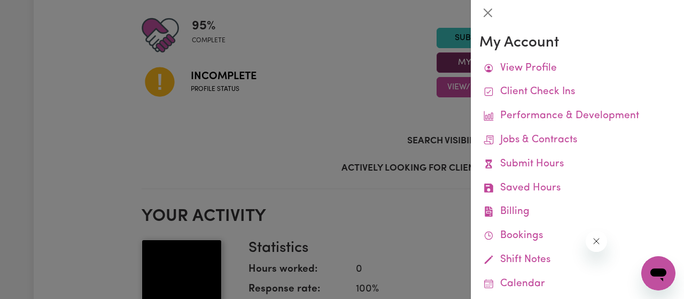
click at [465, 59] on div at bounding box center [342, 149] width 684 height 299
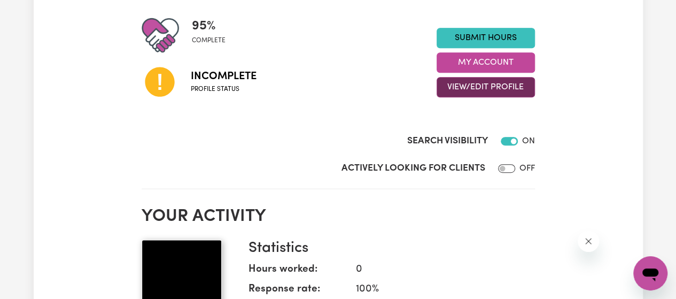
click at [473, 87] on button "View/Edit Profile" at bounding box center [486, 87] width 98 height 20
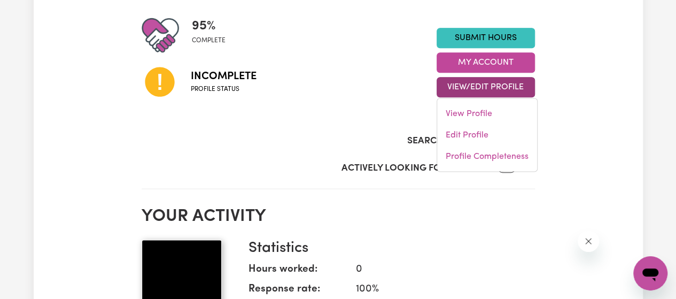
click at [412, 106] on div "Incomplete Profile status" at bounding box center [289, 81] width 295 height 55
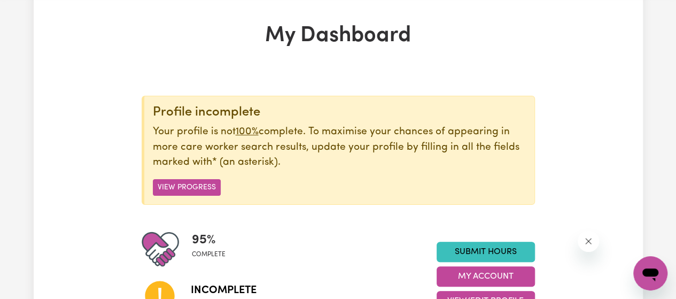
scroll to position [50, 0]
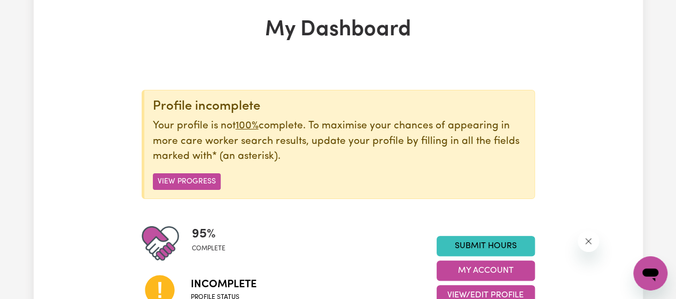
click at [185, 172] on div "Profile incomplete Your profile is not 100% complete. To maximise your chances …" at bounding box center [338, 144] width 393 height 109
click at [186, 180] on button "View Progress" at bounding box center [187, 181] width 68 height 17
click at [192, 188] on button "View Progress" at bounding box center [187, 181] width 68 height 17
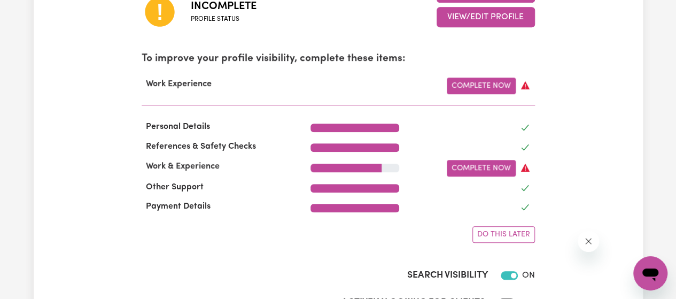
scroll to position [404, 0]
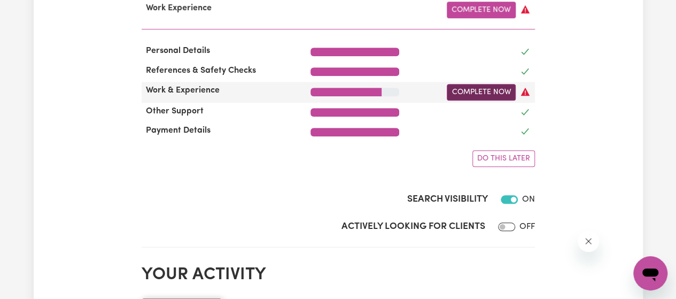
click at [494, 94] on link "Complete Now" at bounding box center [481, 92] width 69 height 17
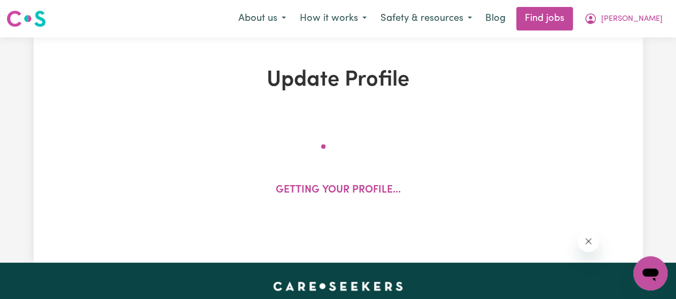
select select "Certificate III (Individual Support)"
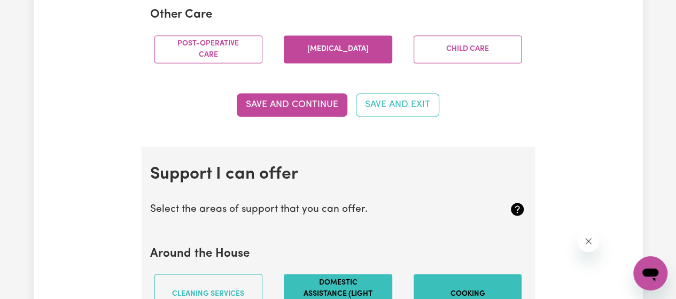
scroll to position [882, 0]
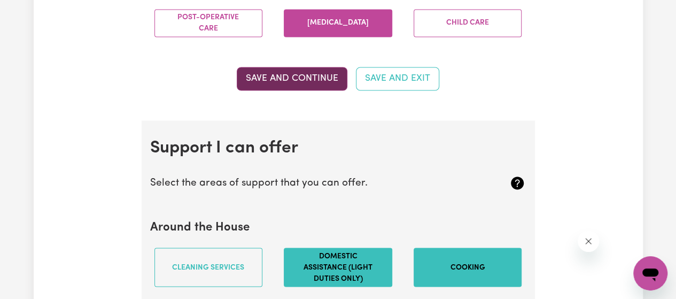
click at [316, 88] on button "Save and Continue" at bounding box center [292, 79] width 111 height 24
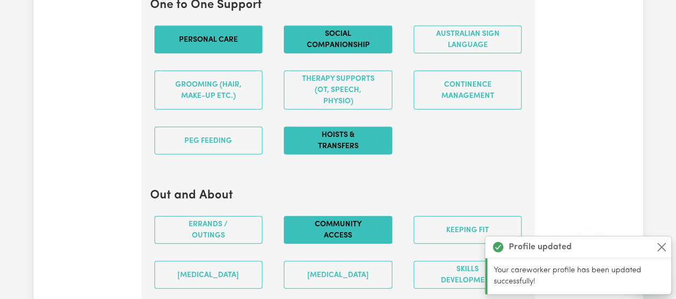
scroll to position [1359, 0]
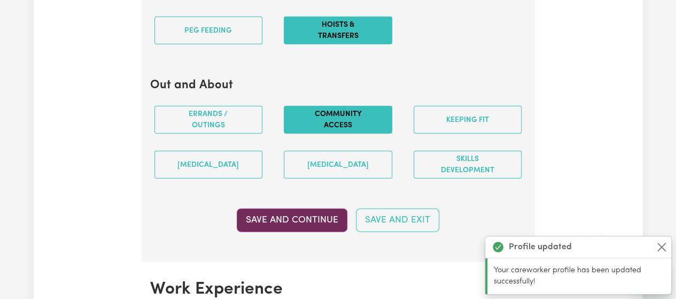
click at [291, 224] on button "Save and Continue" at bounding box center [292, 221] width 111 height 24
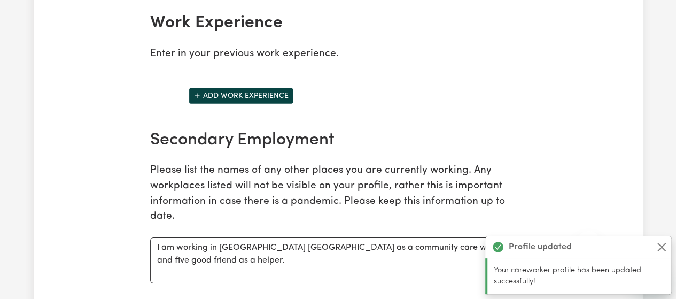
scroll to position [1738, 0]
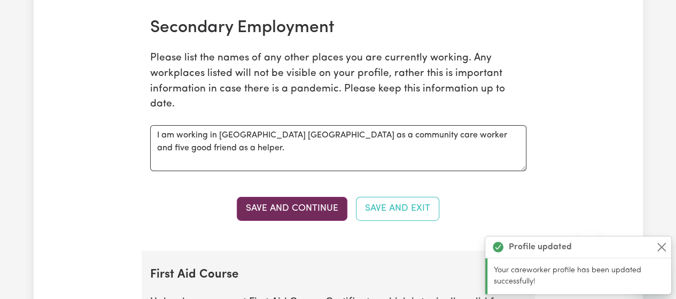
click at [310, 207] on button "Save and Continue" at bounding box center [292, 209] width 111 height 24
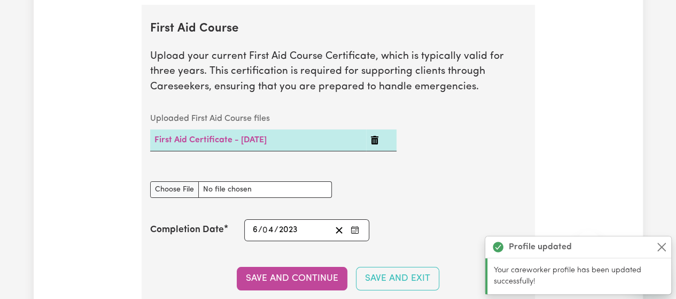
scroll to position [1991, 0]
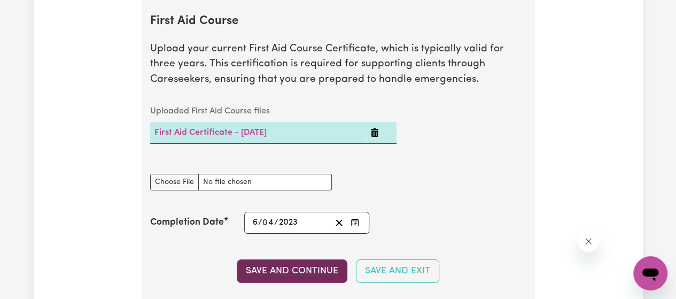
click at [328, 276] on button "Save and Continue" at bounding box center [292, 271] width 111 height 24
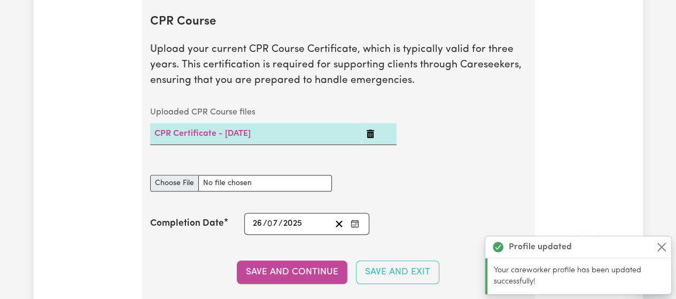
scroll to position [2337, 0]
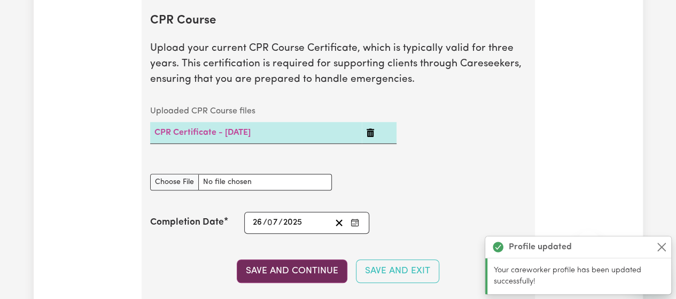
click at [274, 274] on button "Save and Continue" at bounding box center [292, 271] width 111 height 24
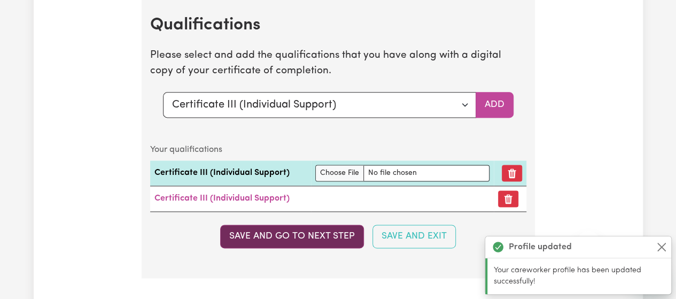
click at [281, 242] on button "Save and go to next step" at bounding box center [292, 237] width 144 height 24
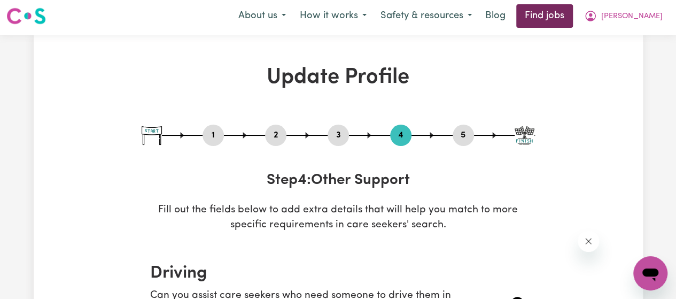
scroll to position [0, 0]
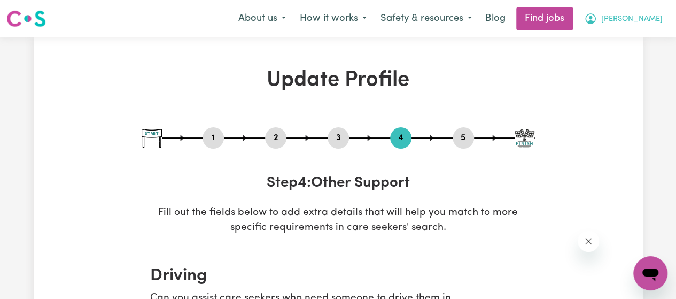
click at [644, 18] on span "[PERSON_NAME]" at bounding box center [631, 19] width 61 height 12
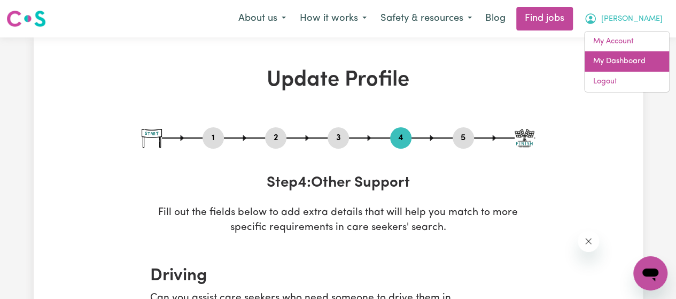
click at [609, 53] on link "My Dashboard" at bounding box center [627, 61] width 84 height 20
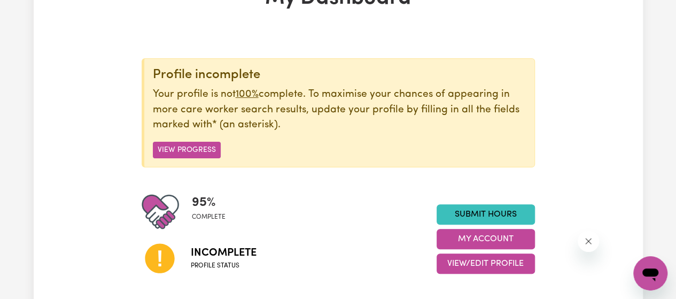
scroll to position [96, 0]
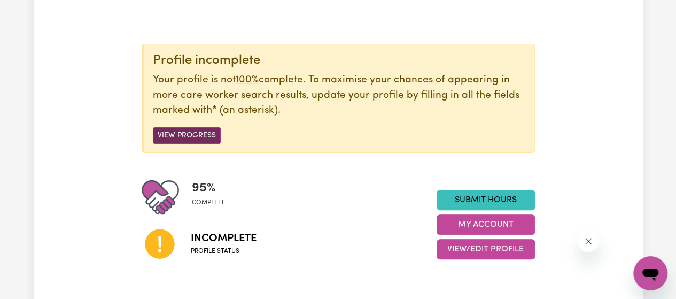
click at [175, 137] on button "View Progress" at bounding box center [187, 135] width 68 height 17
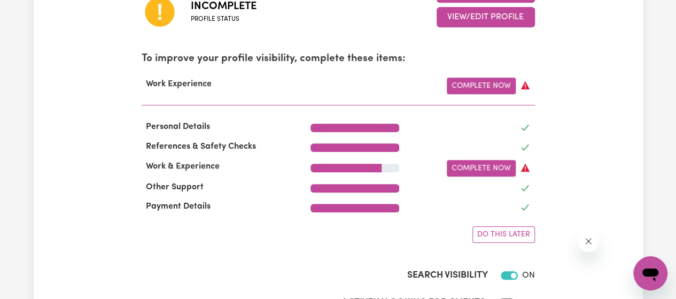
scroll to position [344, 0]
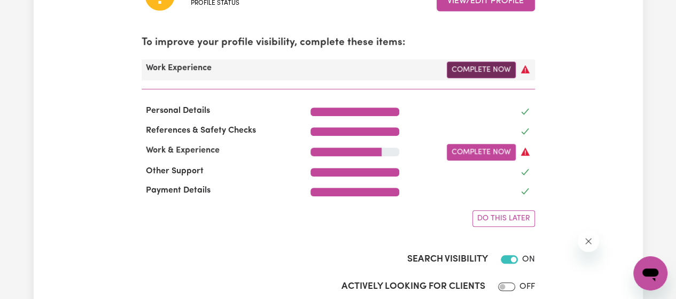
click at [501, 68] on link "Complete Now" at bounding box center [481, 69] width 69 height 17
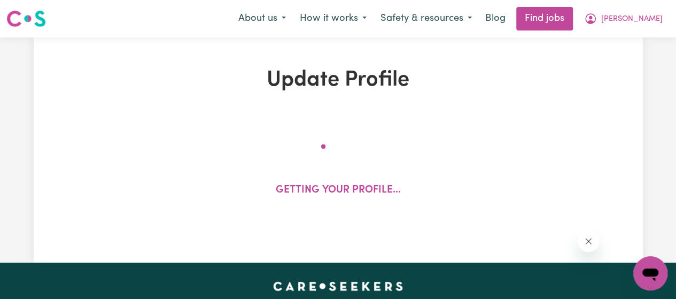
select select "Certificate III (Individual Support)"
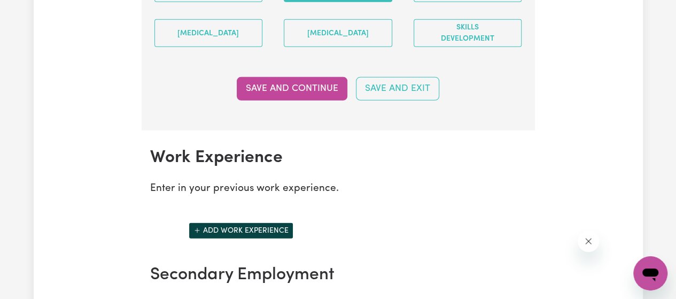
scroll to position [1658, 0]
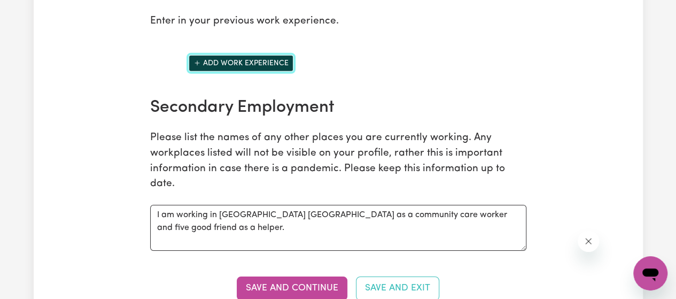
click at [266, 70] on button "Add work experience" at bounding box center [241, 63] width 105 height 17
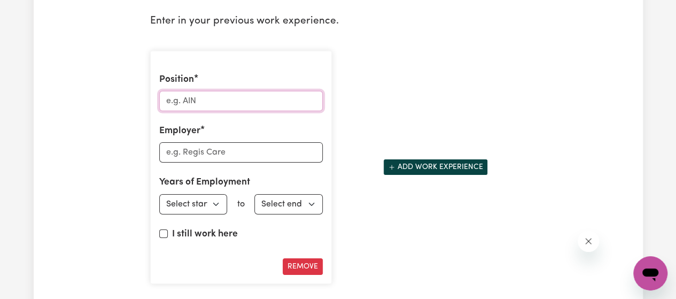
click at [262, 104] on input "Position" at bounding box center [241, 101] width 164 height 20
type input "c"
type input "Community Care [PERSON_NAME]"
click at [237, 156] on input "Employer" at bounding box center [241, 152] width 164 height 20
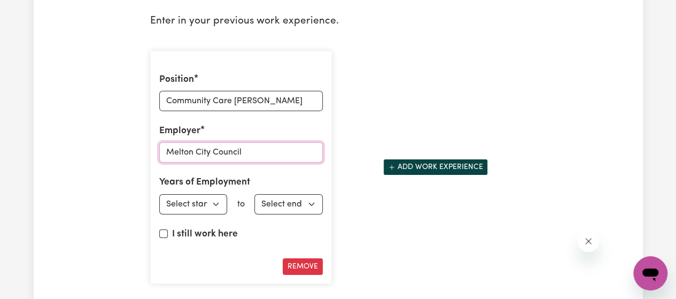
type input "Melton City Council"
click at [214, 211] on select "Select start year [DATE] 1952 1953 1954 1955 1956 1957 1958 1959 1960 1961 1962…" at bounding box center [193, 204] width 68 height 20
select select "2022"
click at [159, 197] on select "Select start year [DATE] 1952 1953 1954 1955 1956 1957 1958 1959 1960 1961 1962…" at bounding box center [193, 204] width 68 height 20
click at [299, 209] on select "Select end year [DATE] 1952 1953 1954 1955 1956 1957 1958 1959 1960 1961 1962 1…" at bounding box center [288, 204] width 68 height 20
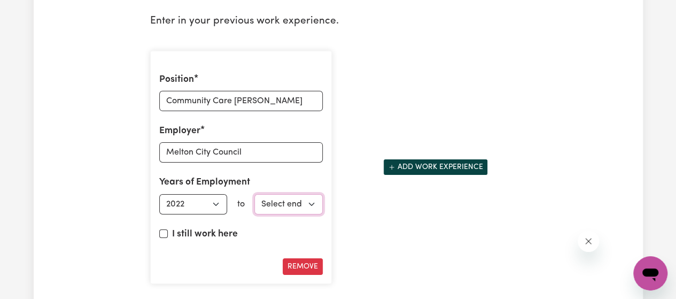
click at [299, 209] on select "Select end year [DATE] 1952 1953 1954 1955 1956 1957 1958 1959 1960 1961 1962 1…" at bounding box center [288, 204] width 68 height 20
click at [165, 235] on input "I still work here" at bounding box center [163, 233] width 9 height 9
checkbox input "true"
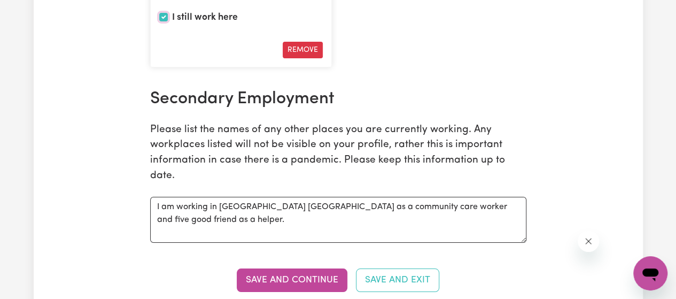
scroll to position [1870, 0]
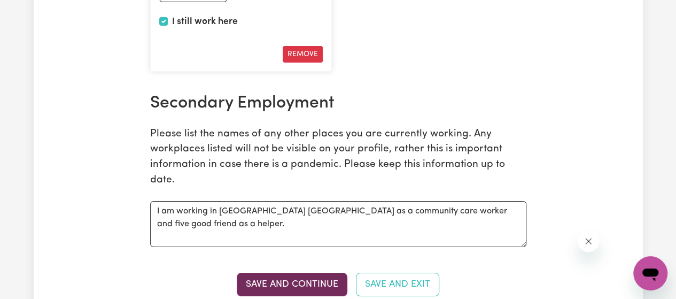
click at [328, 288] on button "Save and Continue" at bounding box center [292, 285] width 111 height 24
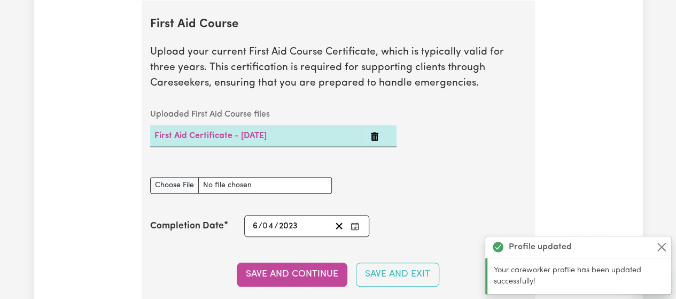
scroll to position [2198, 0]
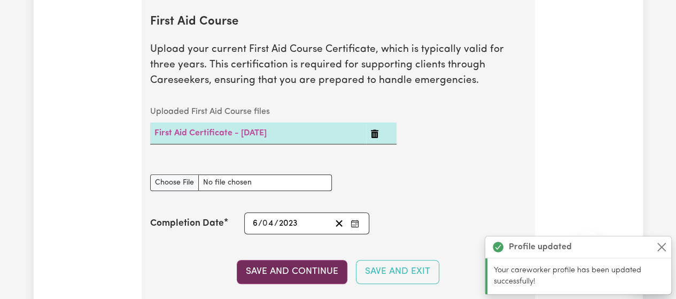
click at [302, 269] on button "Save and Continue" at bounding box center [292, 272] width 111 height 24
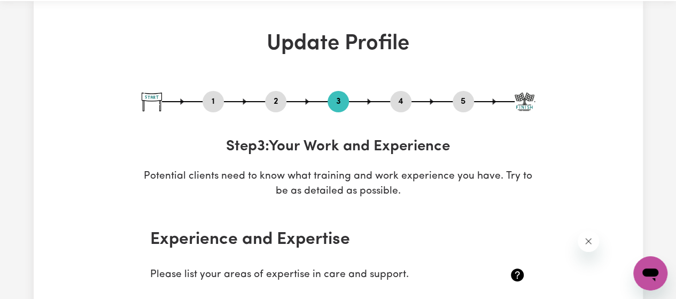
scroll to position [4, 0]
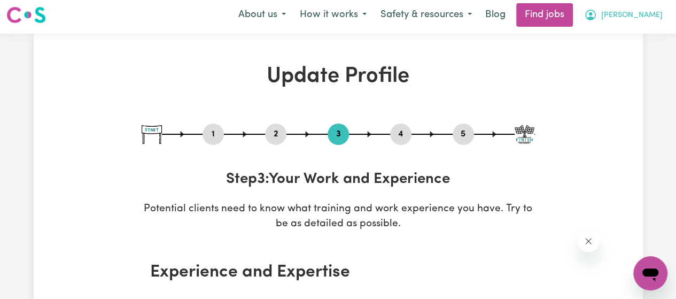
click at [647, 13] on span "[PERSON_NAME]" at bounding box center [631, 16] width 61 height 12
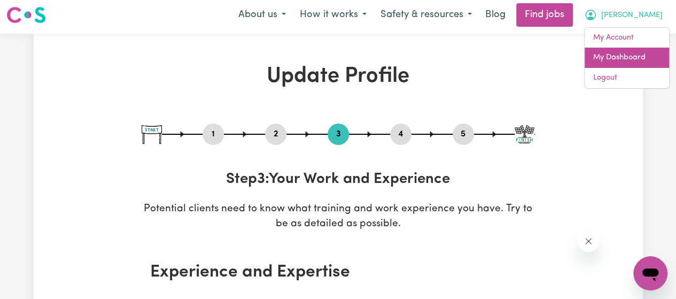
click at [628, 55] on link "My Dashboard" at bounding box center [627, 58] width 84 height 20
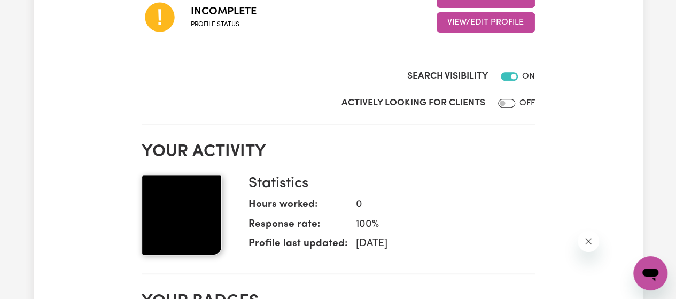
scroll to position [231, 0]
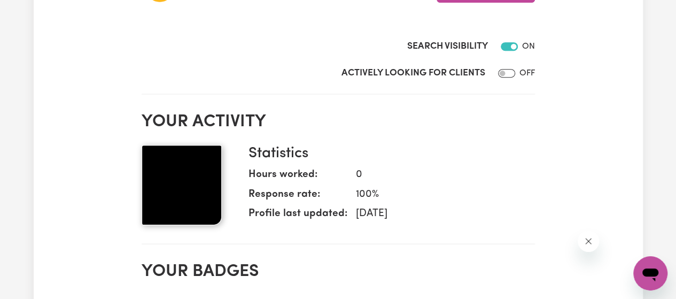
click at [161, 182] on img at bounding box center [182, 185] width 80 height 80
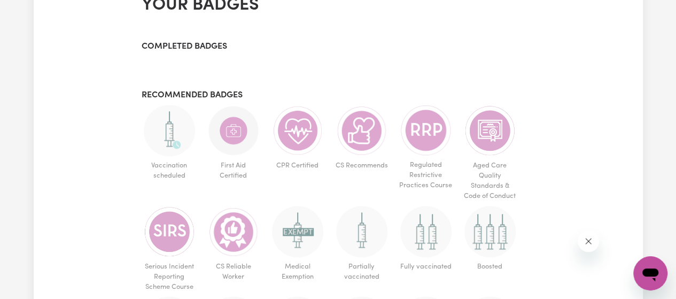
scroll to position [52, 0]
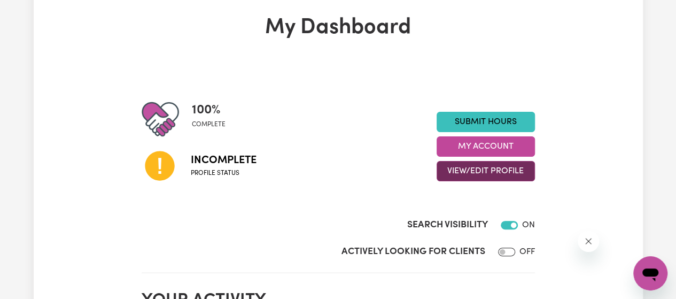
click at [487, 166] on button "View/Edit Profile" at bounding box center [486, 171] width 98 height 20
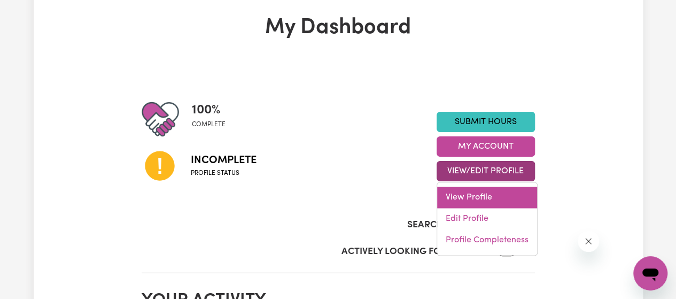
click at [481, 198] on link "View Profile" at bounding box center [487, 197] width 100 height 21
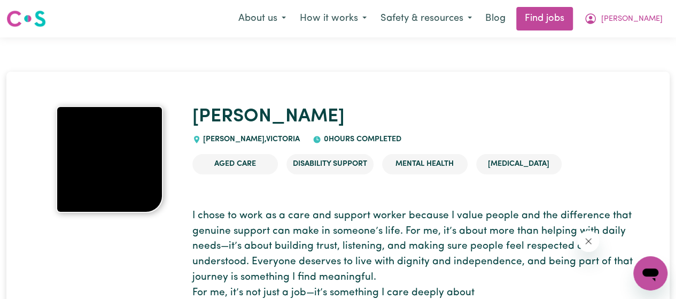
click at [109, 146] on img at bounding box center [109, 159] width 107 height 107
click at [282, 141] on span "[PERSON_NAME] , [PERSON_NAME]" at bounding box center [250, 139] width 99 height 8
click at [196, 138] on icon at bounding box center [196, 139] width 5 height 7
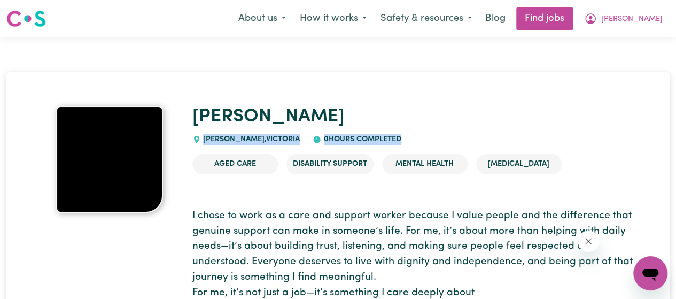
click at [196, 138] on icon at bounding box center [196, 139] width 5 height 7
click at [662, 18] on button "[PERSON_NAME]" at bounding box center [623, 18] width 92 height 22
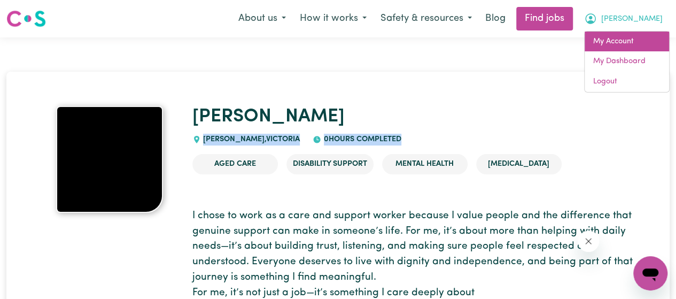
click at [616, 45] on link "My Account" at bounding box center [627, 42] width 84 height 20
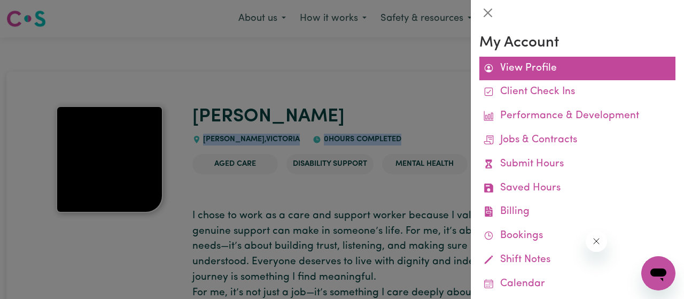
click at [559, 64] on link "View Profile" at bounding box center [578, 69] width 196 height 24
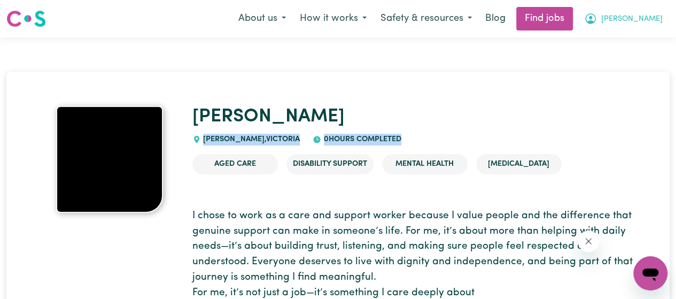
click at [636, 21] on span "[PERSON_NAME]" at bounding box center [631, 19] width 61 height 12
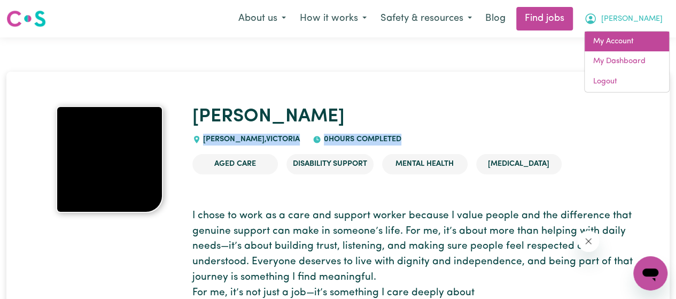
click at [606, 48] on link "My Account" at bounding box center [627, 42] width 84 height 20
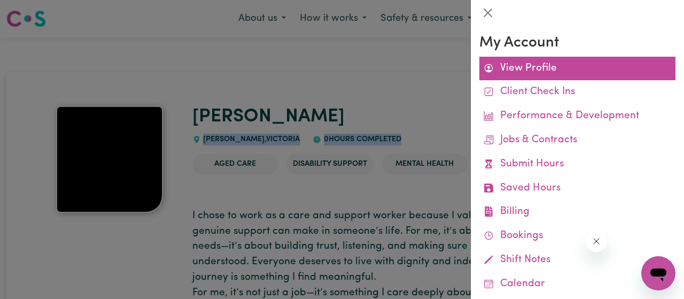
click at [540, 65] on link "View Profile" at bounding box center [578, 69] width 196 height 24
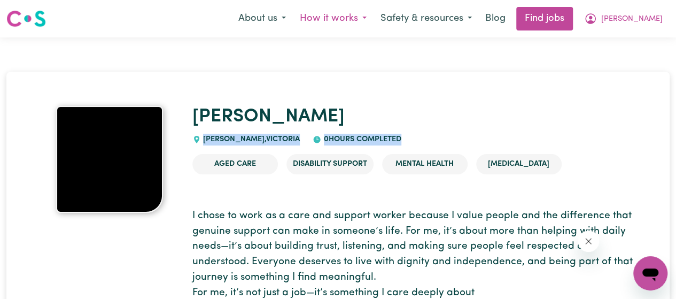
click at [374, 17] on button "How it works" at bounding box center [333, 18] width 81 height 22
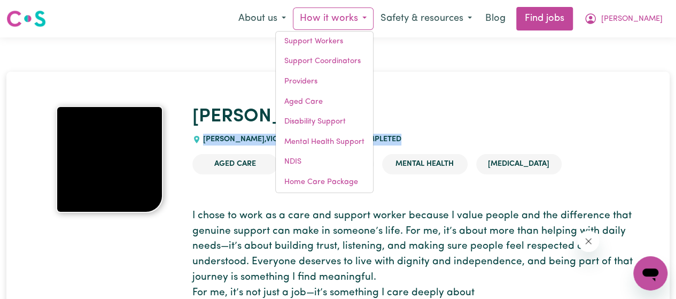
click at [374, 17] on button "How it works" at bounding box center [333, 18] width 81 height 22
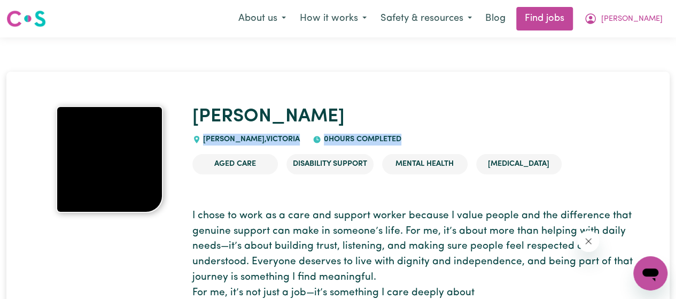
click at [72, 152] on img at bounding box center [109, 159] width 107 height 107
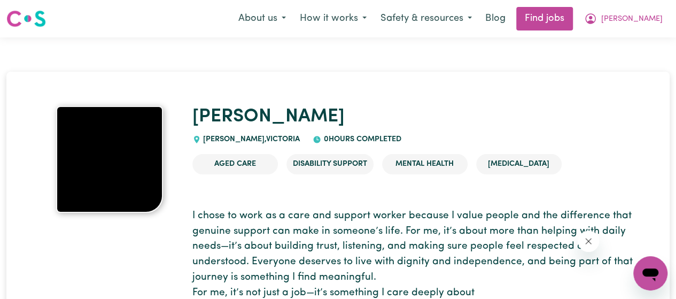
click at [441, 118] on h1 "[PERSON_NAME]" at bounding box center [414, 117] width 444 height 22
click at [654, 13] on span "[PERSON_NAME]" at bounding box center [631, 19] width 61 height 12
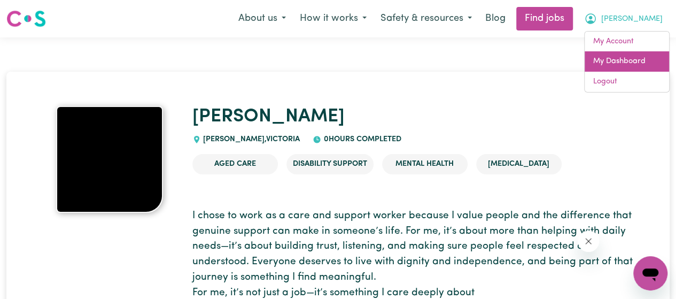
click at [626, 57] on link "My Dashboard" at bounding box center [627, 61] width 84 height 20
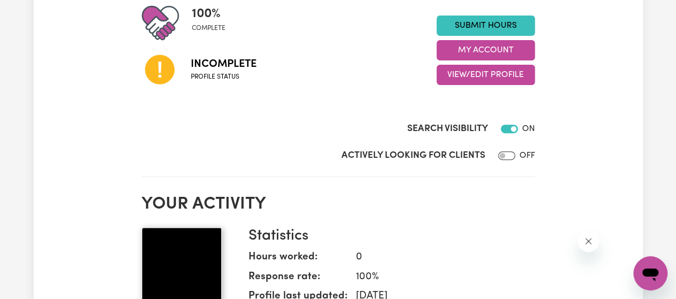
scroll to position [139, 0]
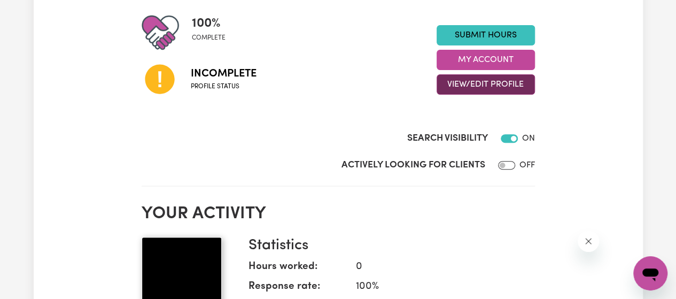
click at [503, 82] on button "View/Edit Profile" at bounding box center [486, 84] width 98 height 20
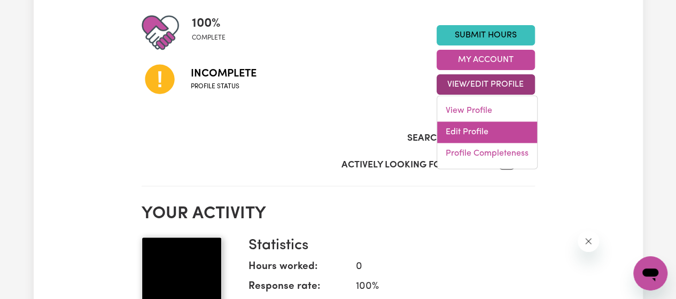
click at [480, 136] on link "Edit Profile" at bounding box center [487, 131] width 100 height 21
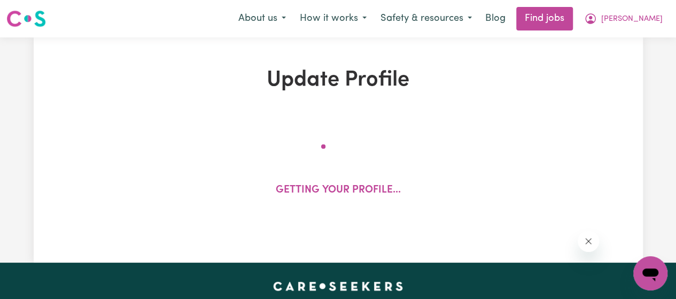
select select "[DEMOGRAPHIC_DATA]"
select select "[DEMOGRAPHIC_DATA] Citizen"
select select "Studying a healthcare related degree or qualification"
select select "60"
select select "90"
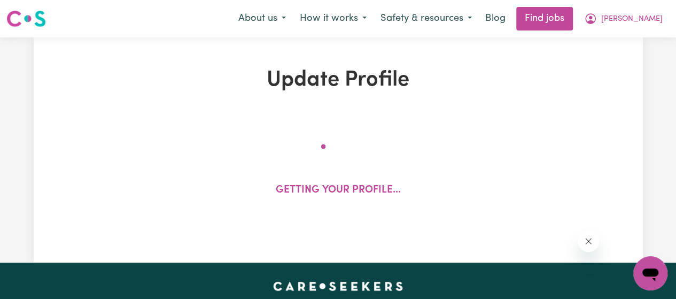
select select "100"
select select "135"
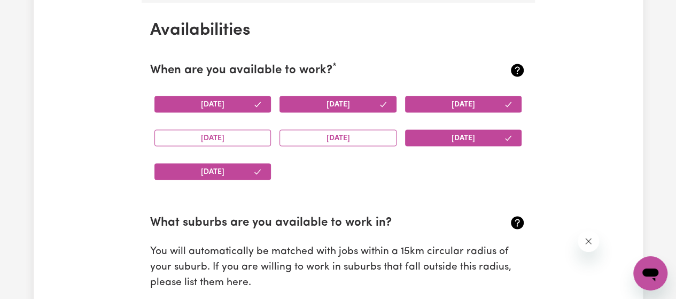
scroll to position [767, 0]
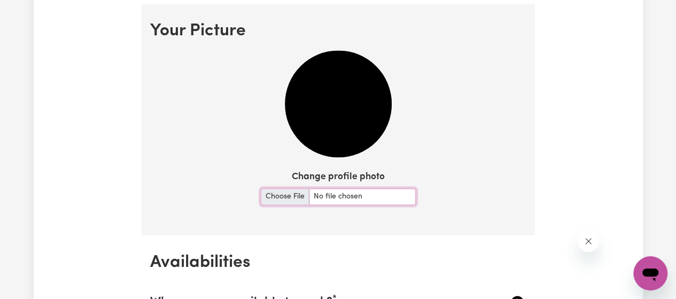
click at [352, 199] on input "Change profile photo" at bounding box center [338, 196] width 155 height 17
type input "C:\fakepath\profile.jpg"
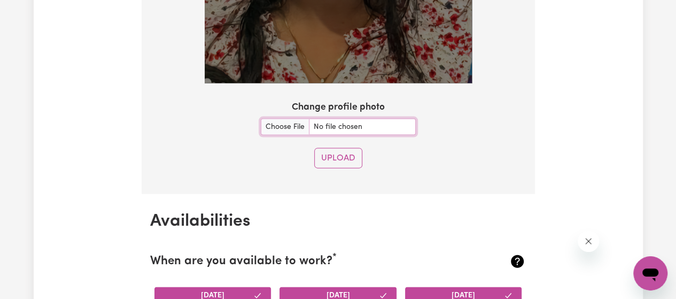
scroll to position [1070, 0]
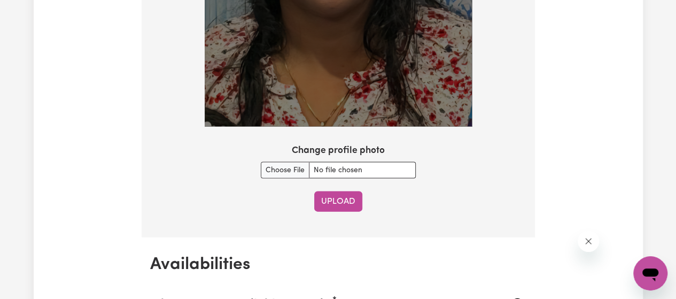
click at [339, 200] on button "Upload" at bounding box center [338, 201] width 48 height 20
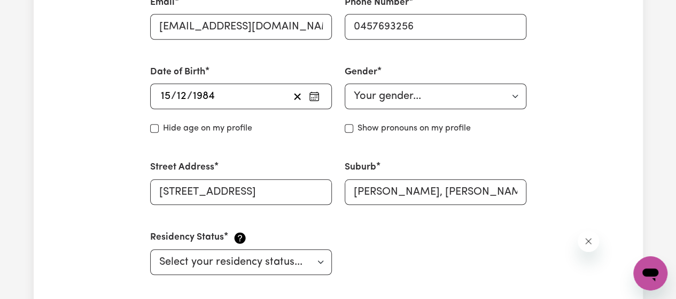
scroll to position [413, 0]
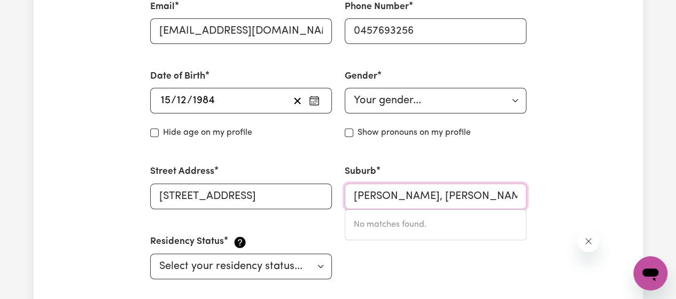
click at [426, 195] on input "[PERSON_NAME], [PERSON_NAME], 3720" at bounding box center [436, 196] width 182 height 26
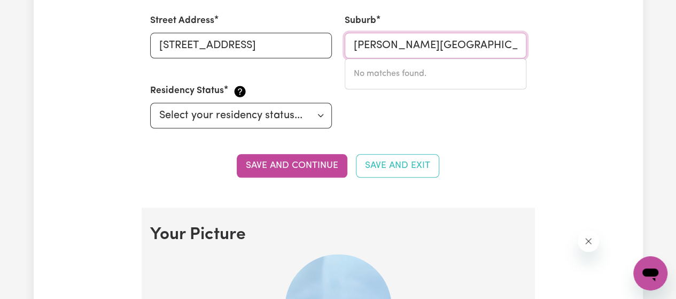
scroll to position [568, 0]
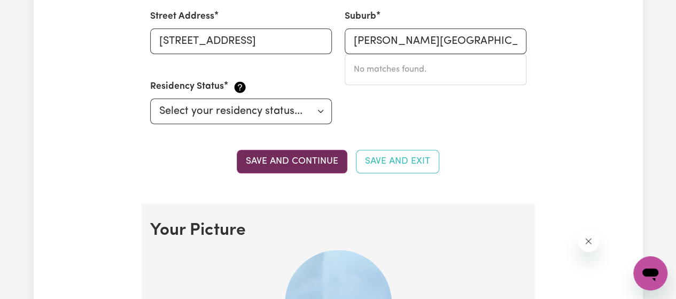
click at [273, 156] on button "Save and continue" at bounding box center [292, 162] width 111 height 24
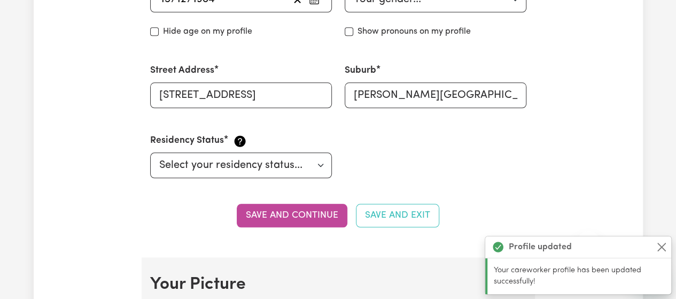
scroll to position [483, 0]
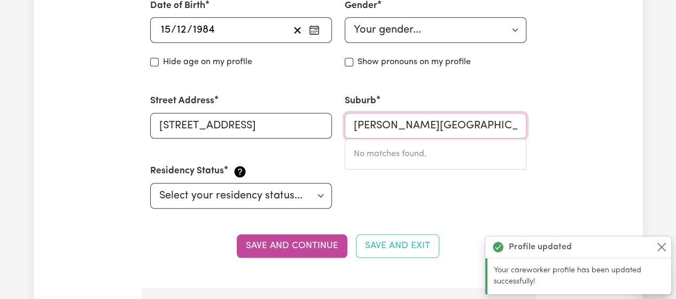
click at [508, 130] on input "[PERSON_NAME][GEOGRAPHIC_DATA][PERSON_NAME], 3720" at bounding box center [436, 126] width 182 height 26
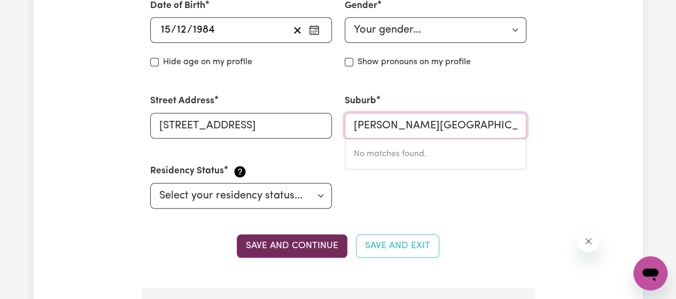
type input "[PERSON_NAME][GEOGRAPHIC_DATA][PERSON_NAME]"
click at [279, 240] on button "Save and continue" at bounding box center [292, 246] width 111 height 24
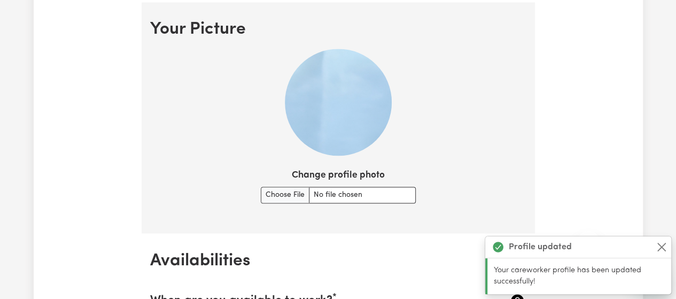
scroll to position [770, 0]
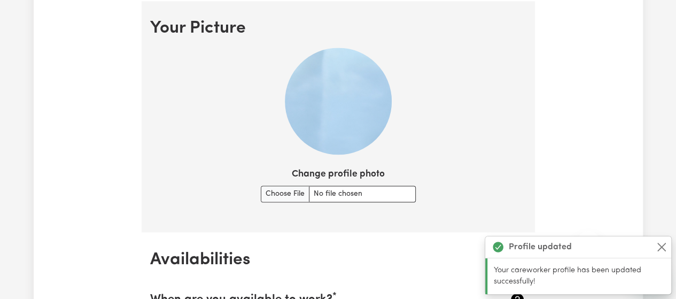
click at [343, 149] on img at bounding box center [338, 101] width 107 height 107
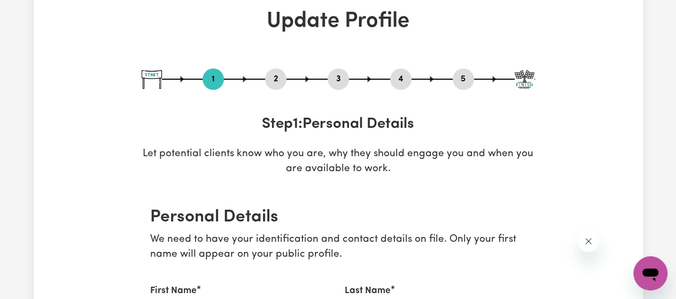
scroll to position [0, 0]
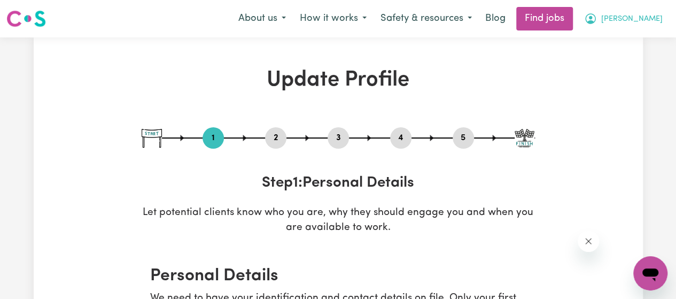
click at [649, 16] on span "[PERSON_NAME]" at bounding box center [631, 19] width 61 height 12
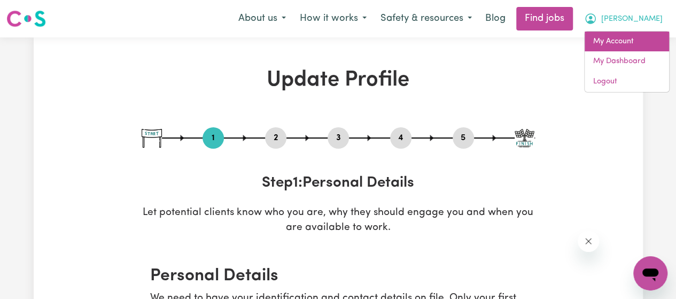
click at [621, 38] on link "My Account" at bounding box center [627, 42] width 84 height 20
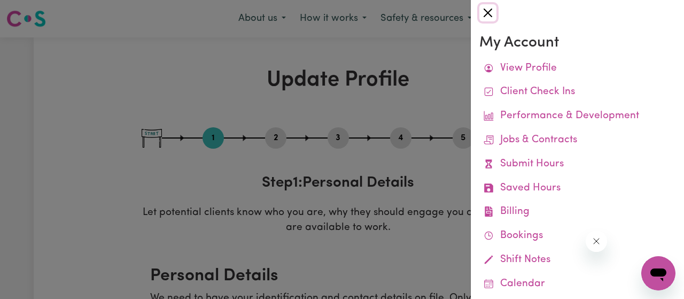
click at [490, 13] on button "Close" at bounding box center [488, 12] width 17 height 17
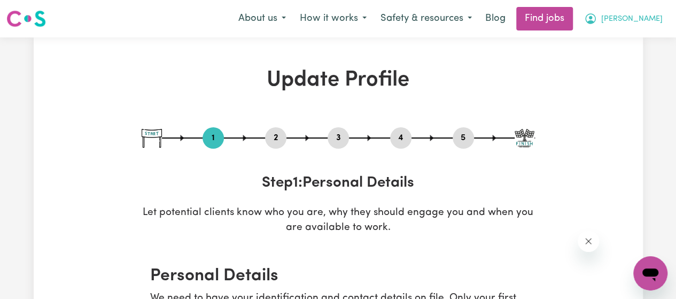
click at [643, 16] on span "[PERSON_NAME]" at bounding box center [631, 19] width 61 height 12
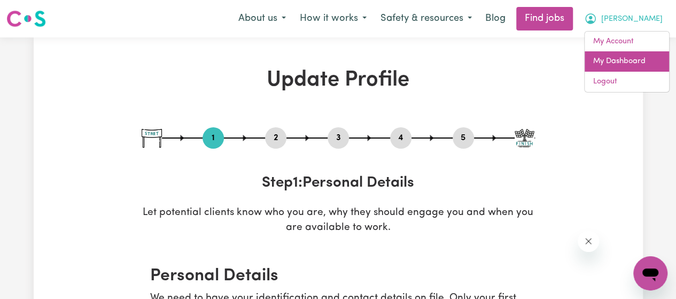
click at [621, 56] on link "My Dashboard" at bounding box center [627, 61] width 84 height 20
